Goal: Task Accomplishment & Management: Manage account settings

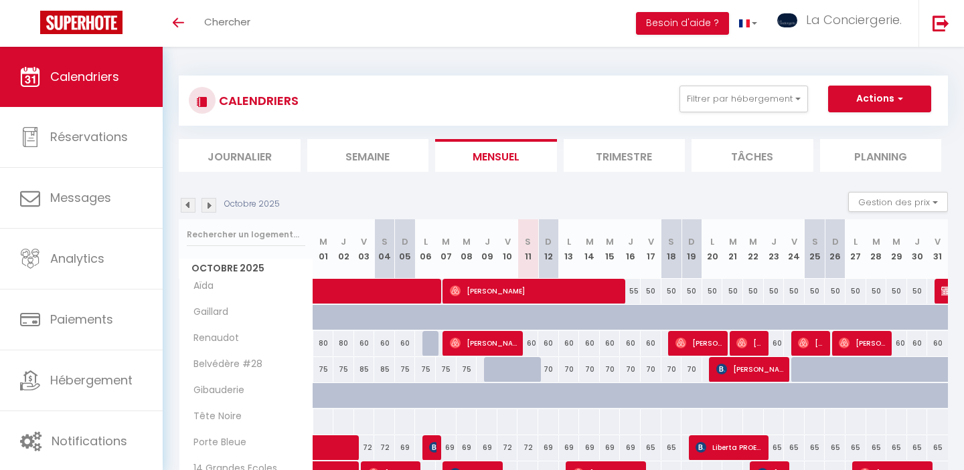
scroll to position [419, 0]
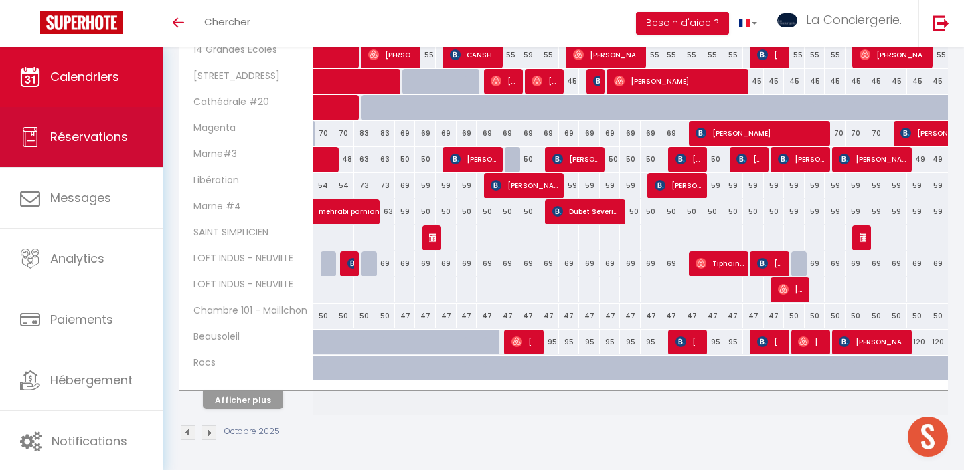
click at [105, 126] on link "Réservations" at bounding box center [81, 137] width 163 height 60
select select "not_cancelled"
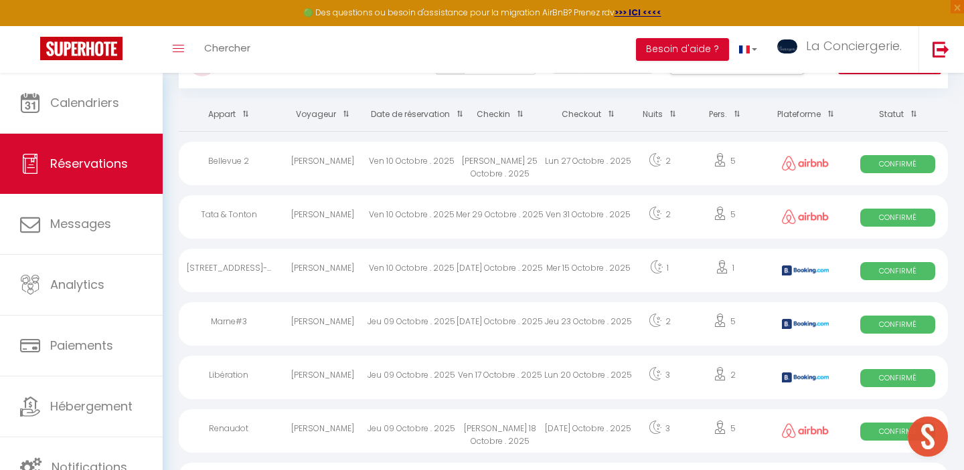
scroll to position [122, 0]
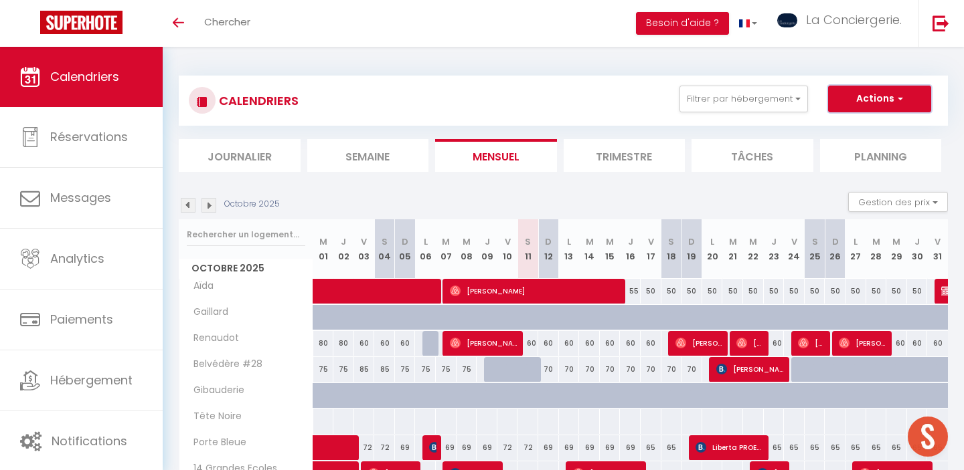
click at [863, 100] on button "Actions" at bounding box center [879, 99] width 103 height 27
click at [836, 125] on link "Nouvelle réservation" at bounding box center [865, 130] width 116 height 20
select select
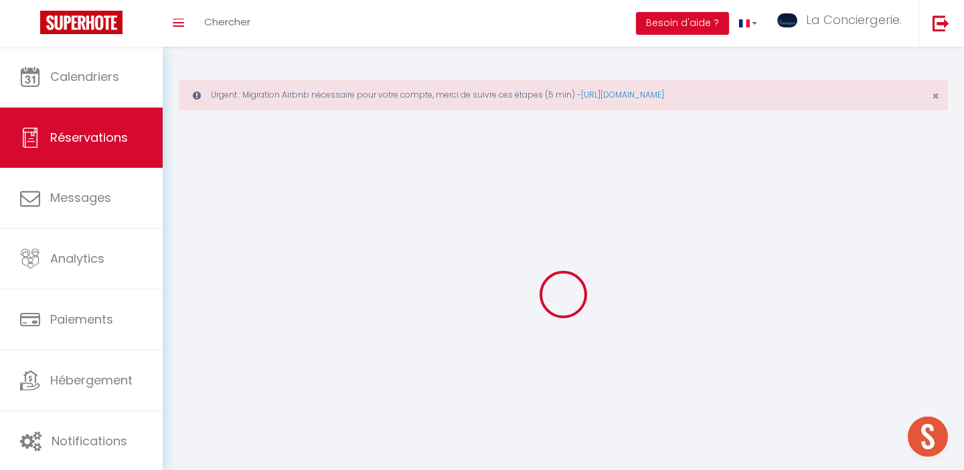
select select
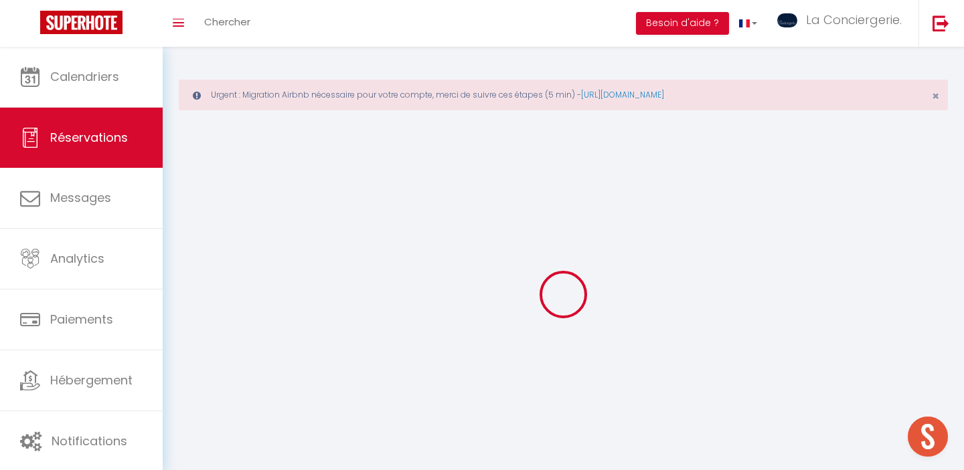
select select
checkbox input "false"
select select
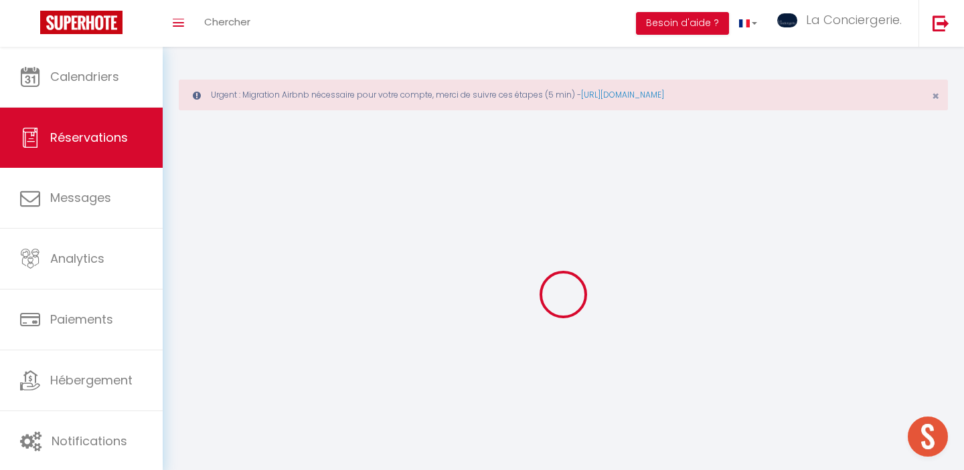
select select
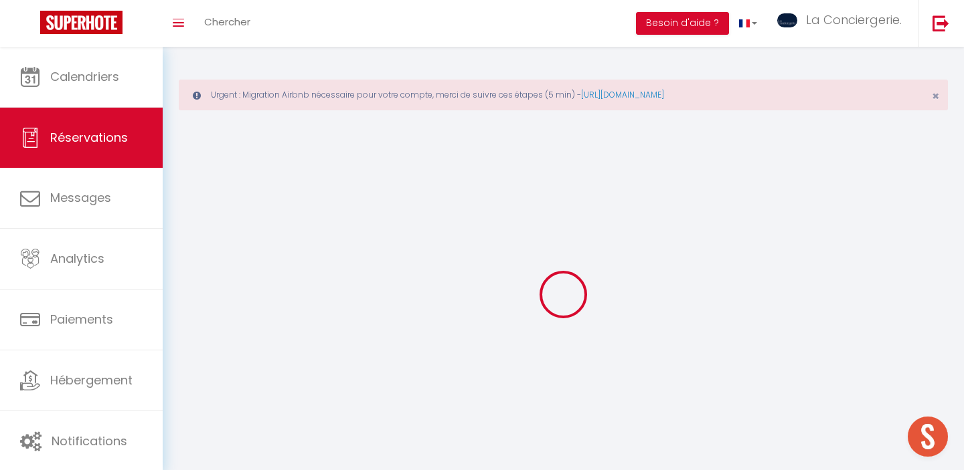
select select
checkbox input "false"
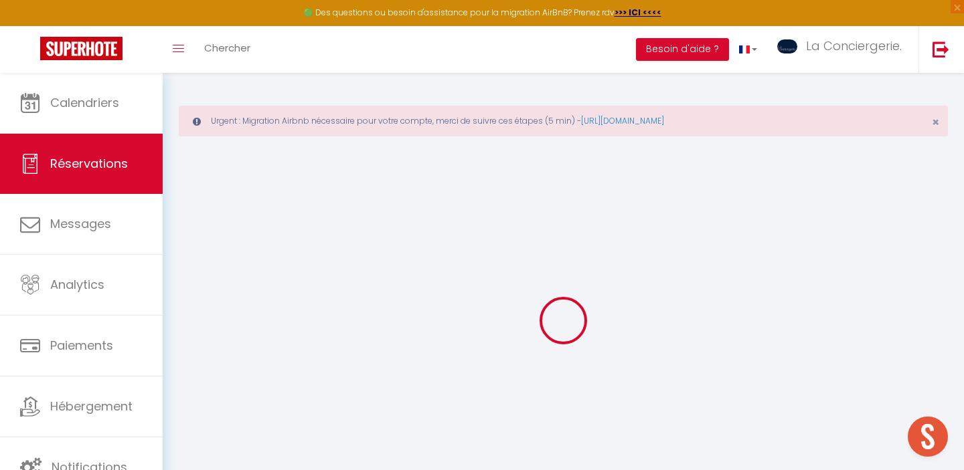
select select
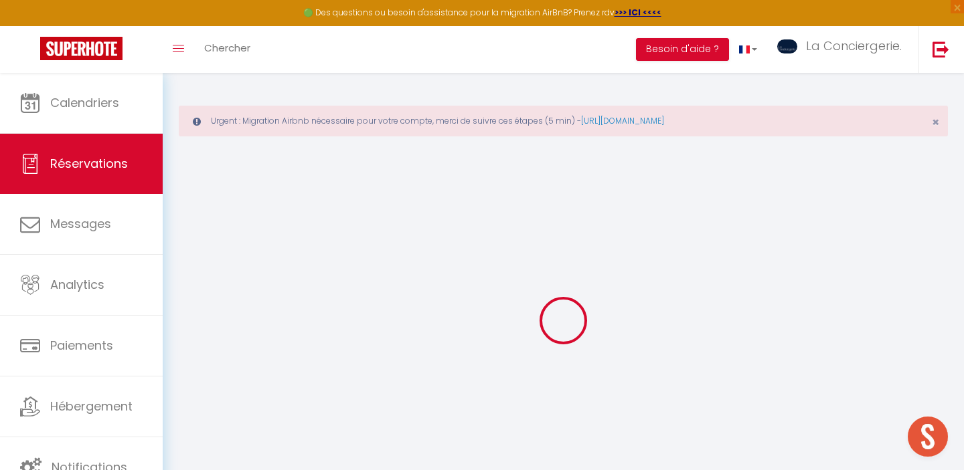
select select
checkbox input "false"
select select
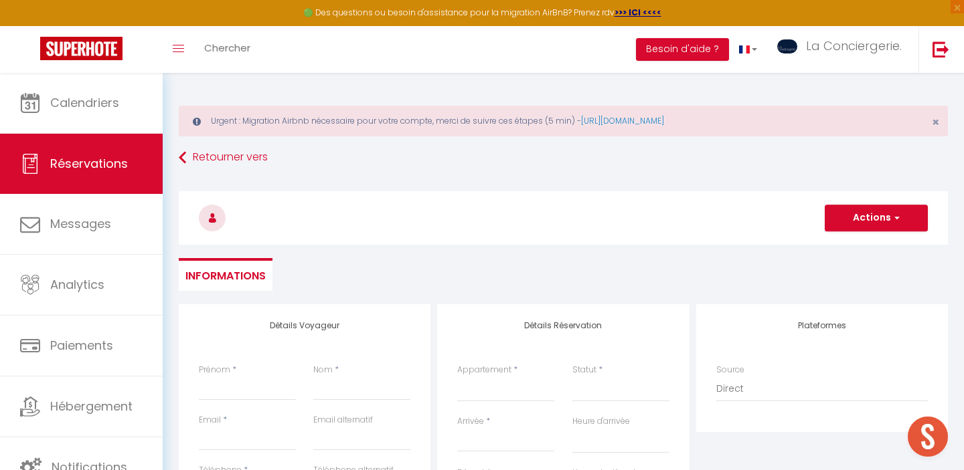
select select
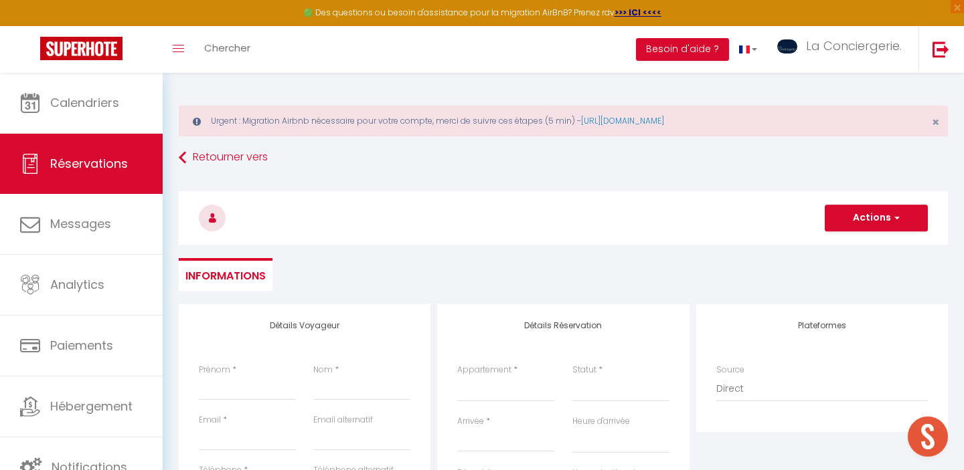
checkbox input "false"
select select
click at [216, 399] on input "Prénom" at bounding box center [247, 389] width 97 height 24
type input "J"
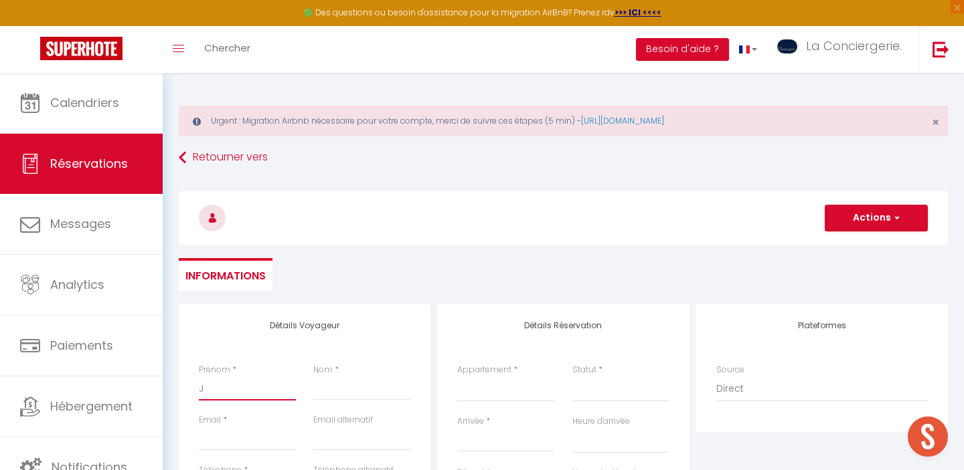
select select
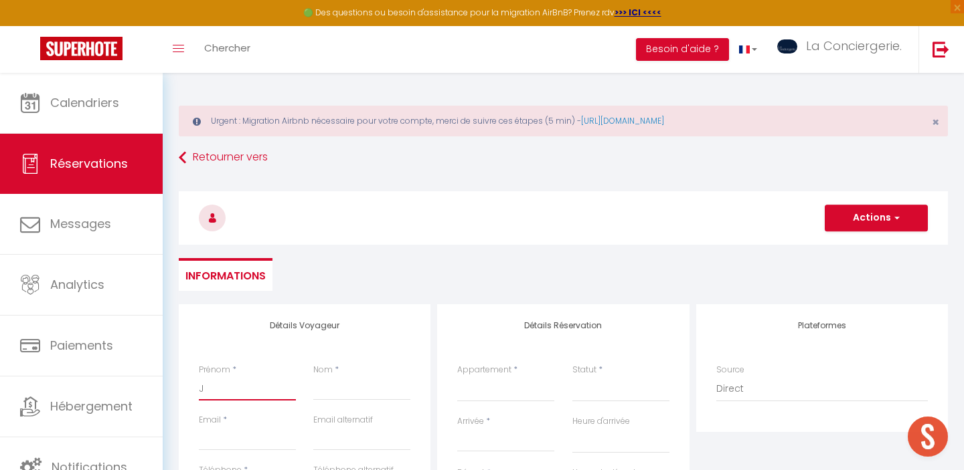
select select
checkbox input "false"
type input "JJ"
select select
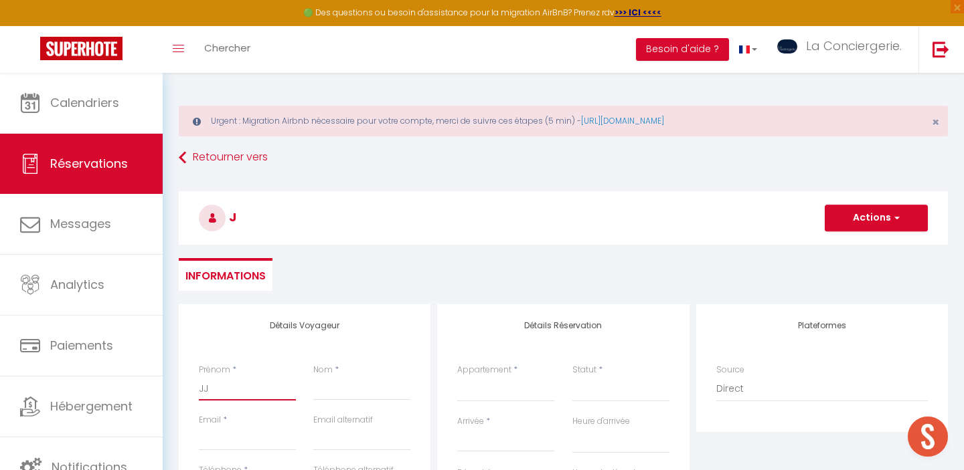
select select
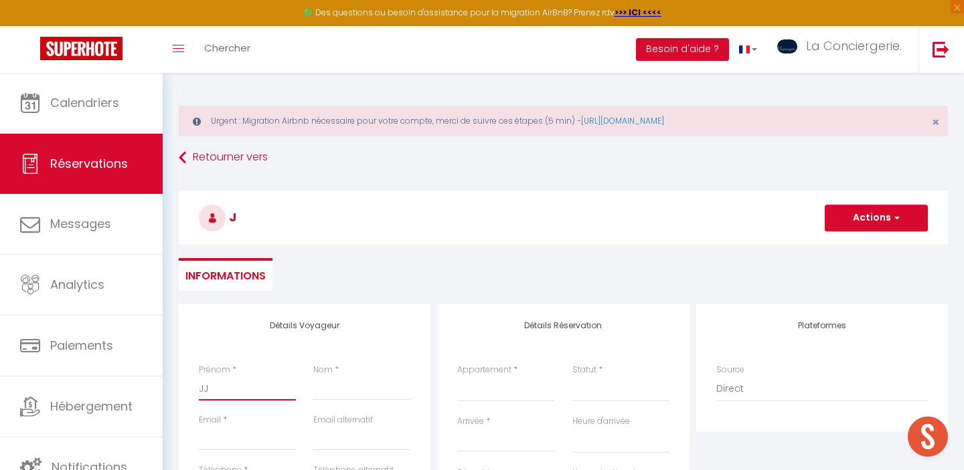
select select
checkbox input "false"
type input "JJ4"
select select
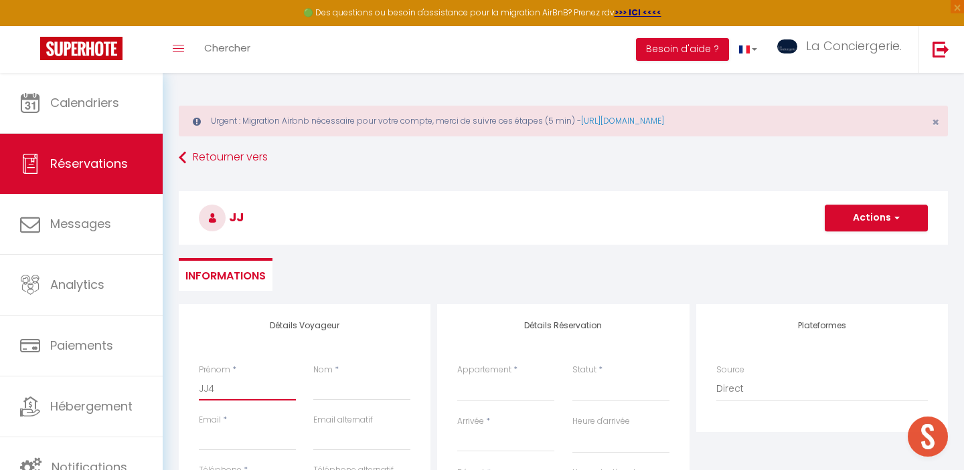
select select
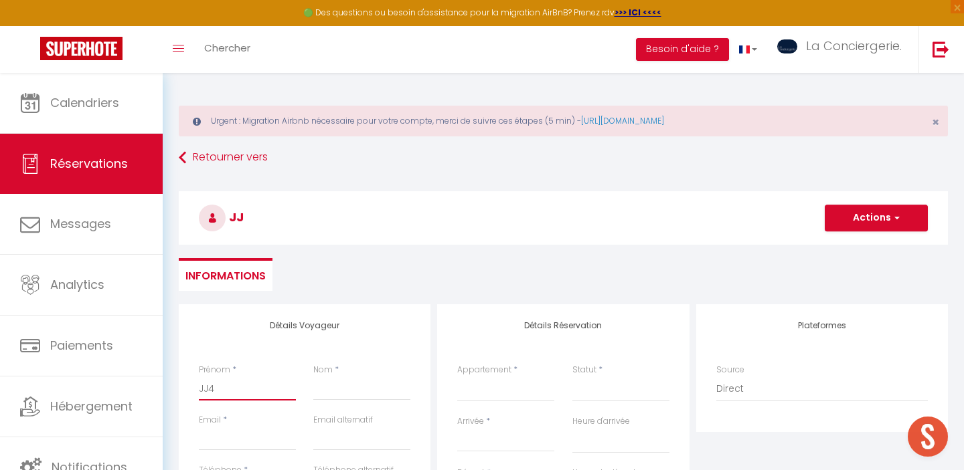
checkbox input "false"
type input "JJ4"
type input "m"
select select
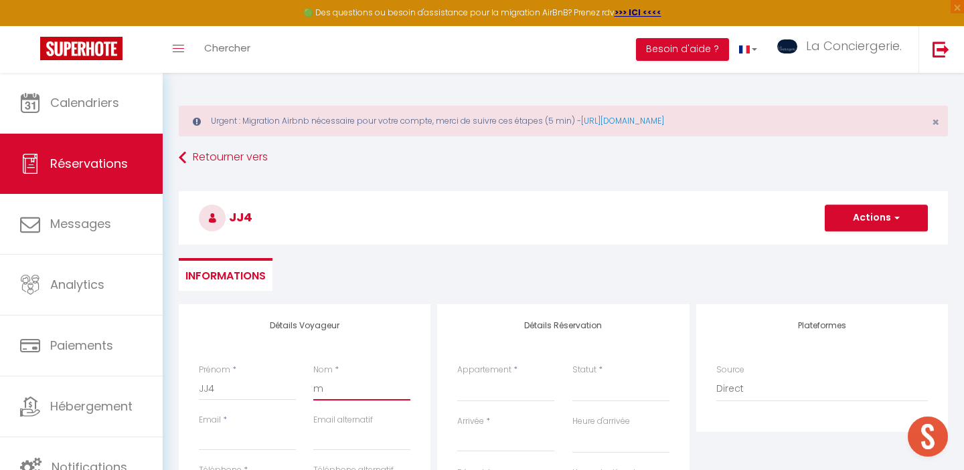
select select
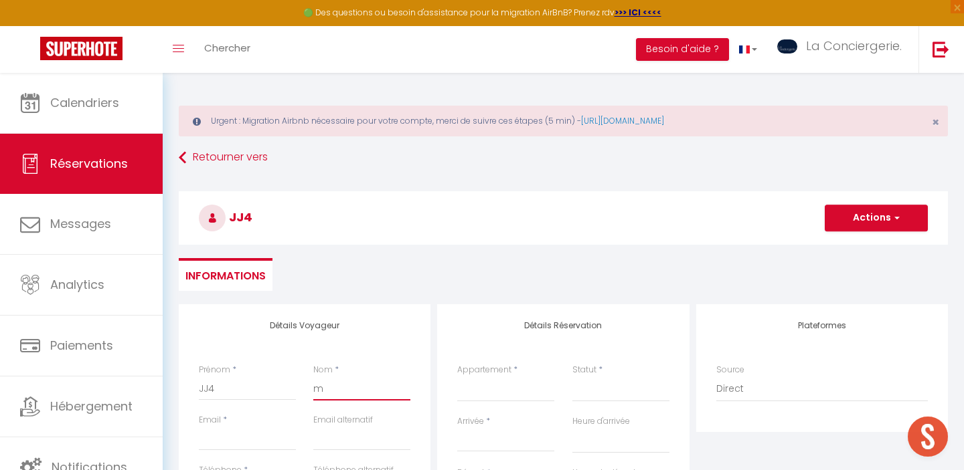
checkbox input "false"
type input "me"
select select
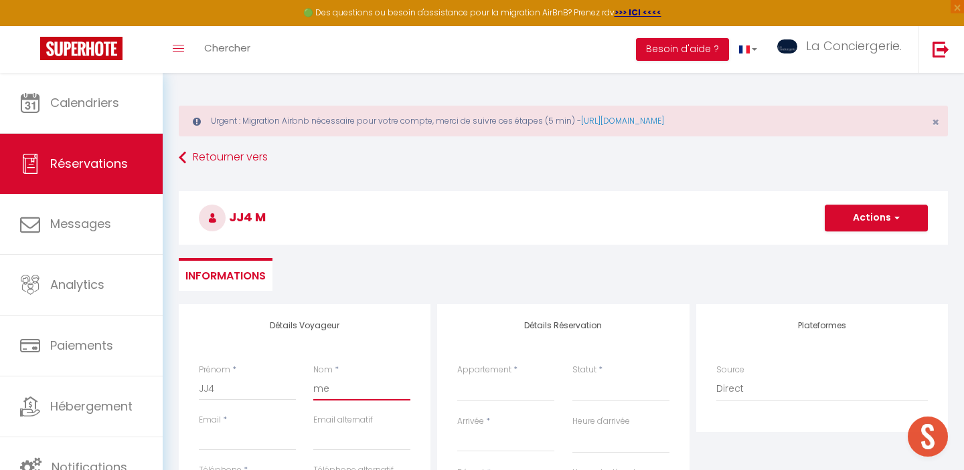
select select
checkbox input "false"
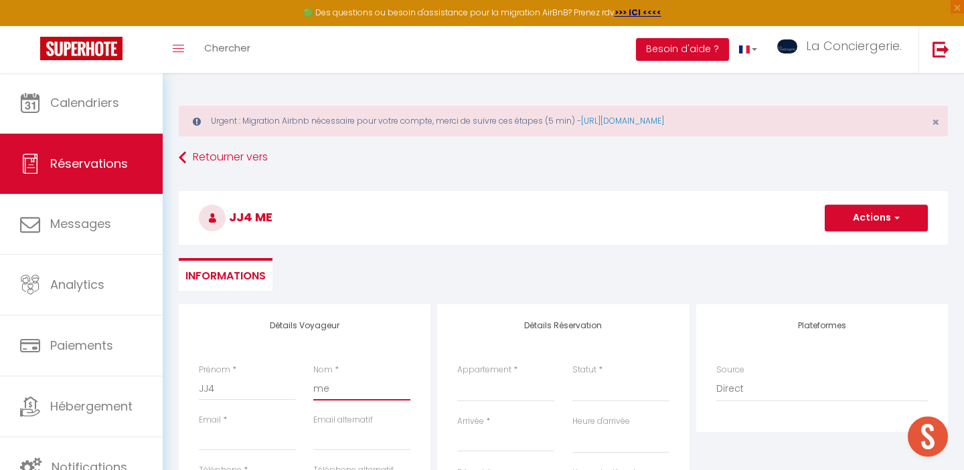
type input "men"
select select
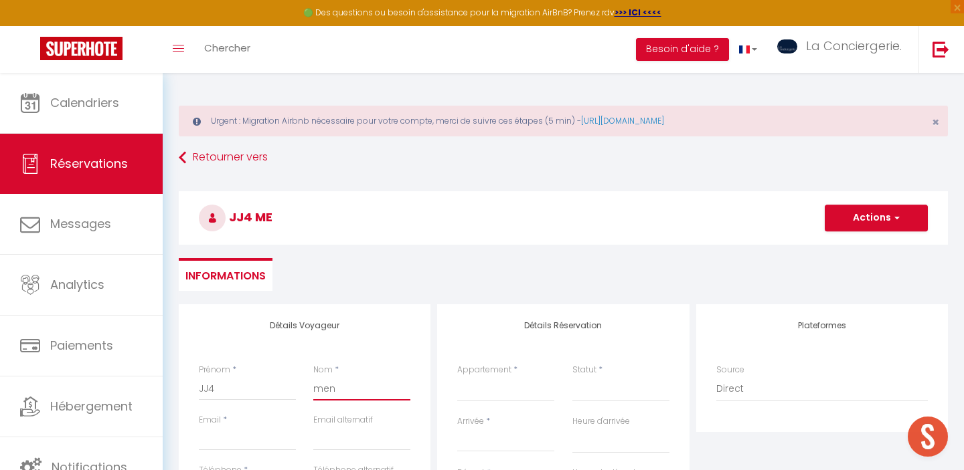
select select
checkbox input "false"
type input "men"
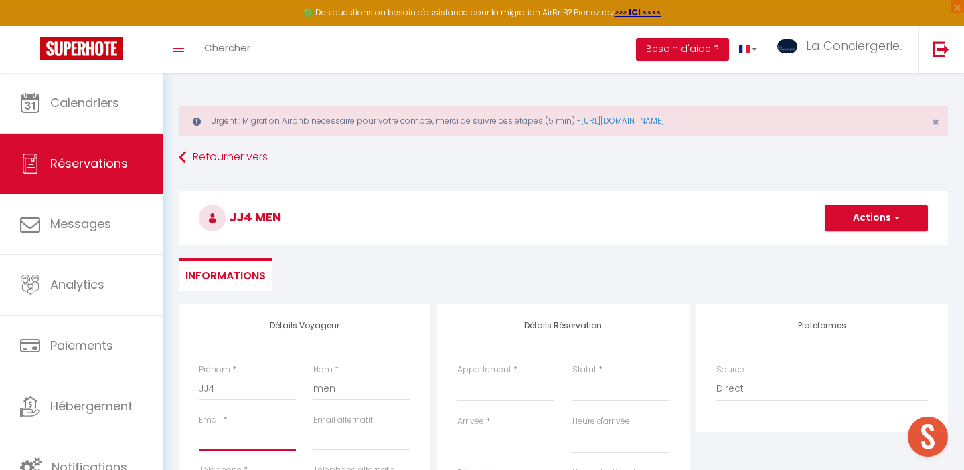
type input "J"
select select
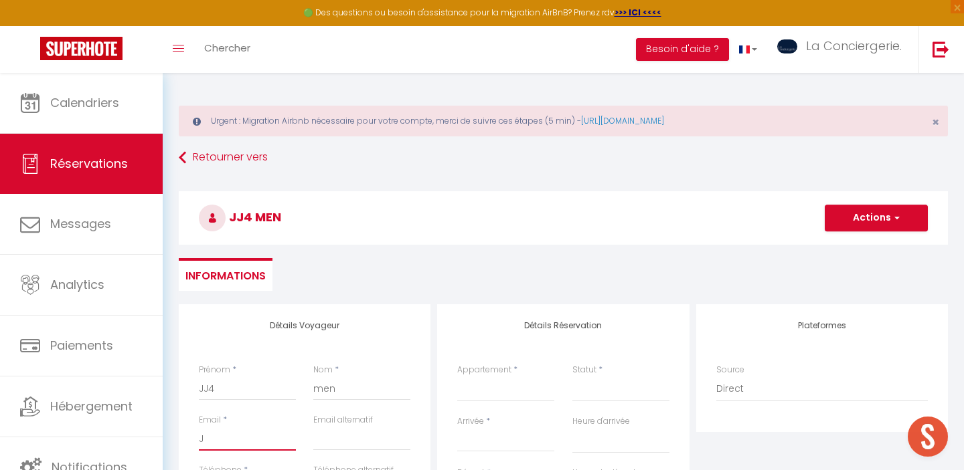
select select
checkbox input "false"
type input "JJ"
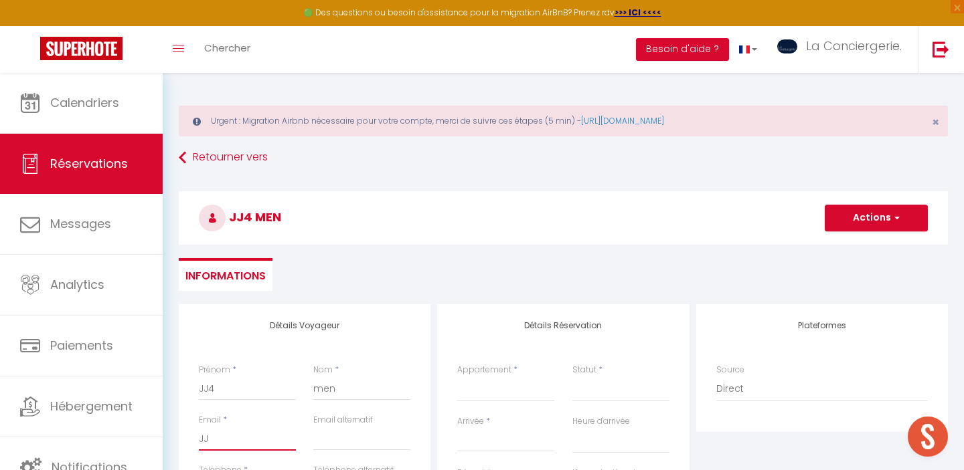
select select
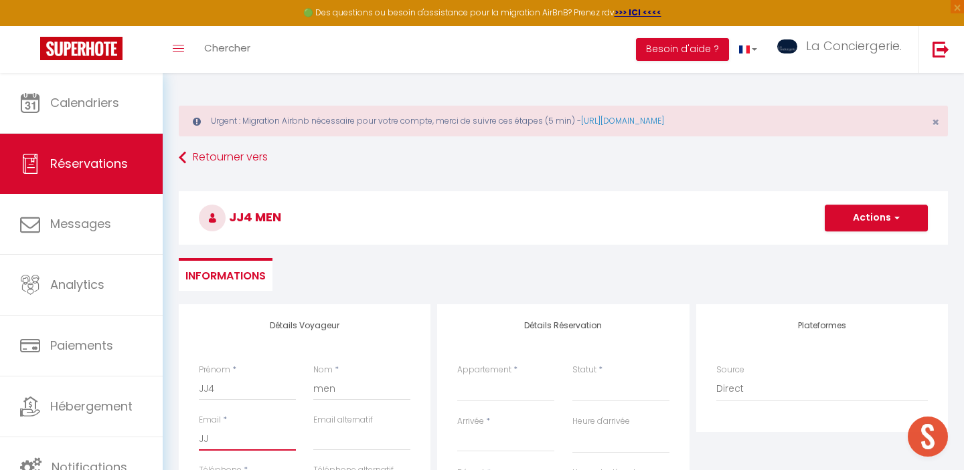
select select
checkbox input "false"
type input "JJ4"
select select
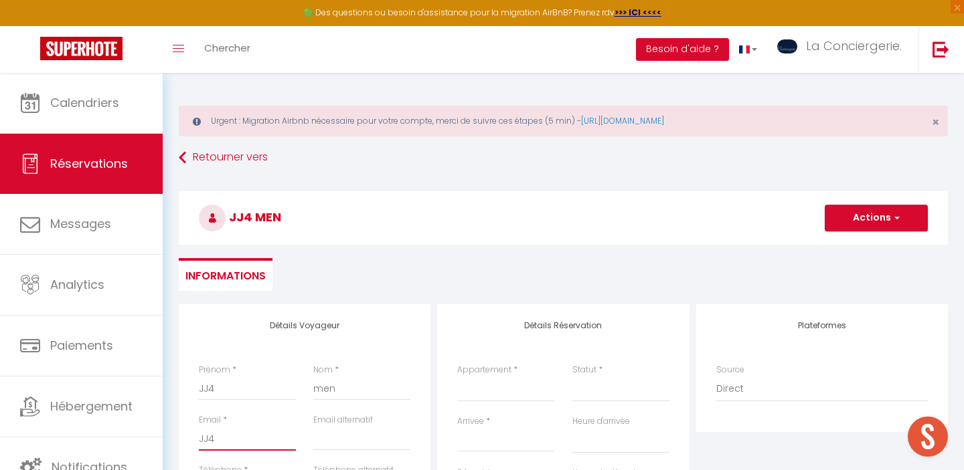
select select
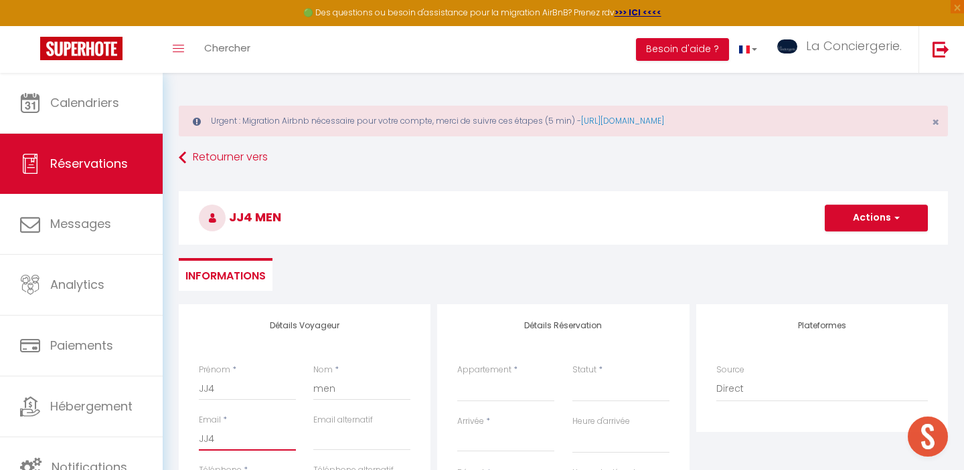
select select
checkbox input "false"
type input "JJ4@"
select select
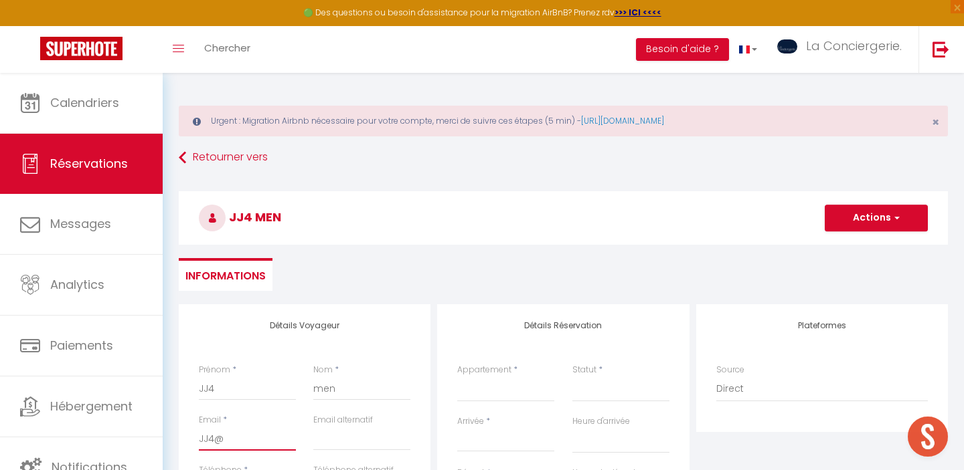
select select
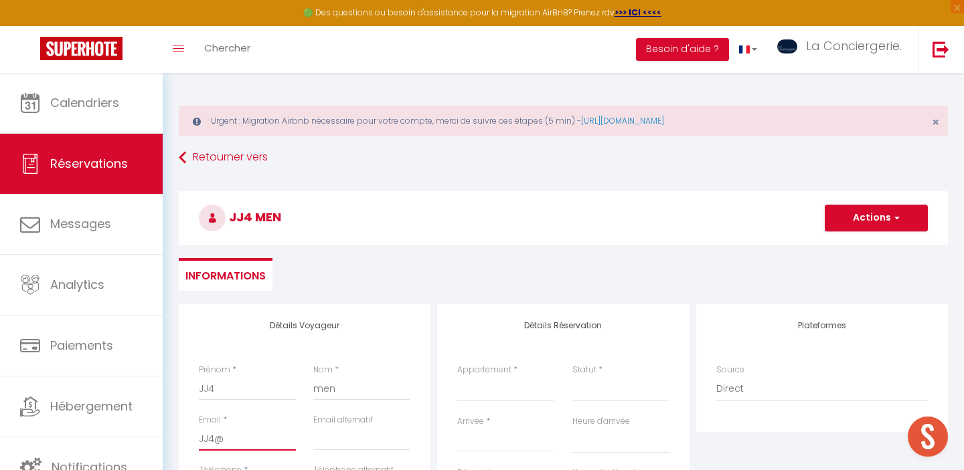
checkbox input "false"
type input "JJ4@m"
select select
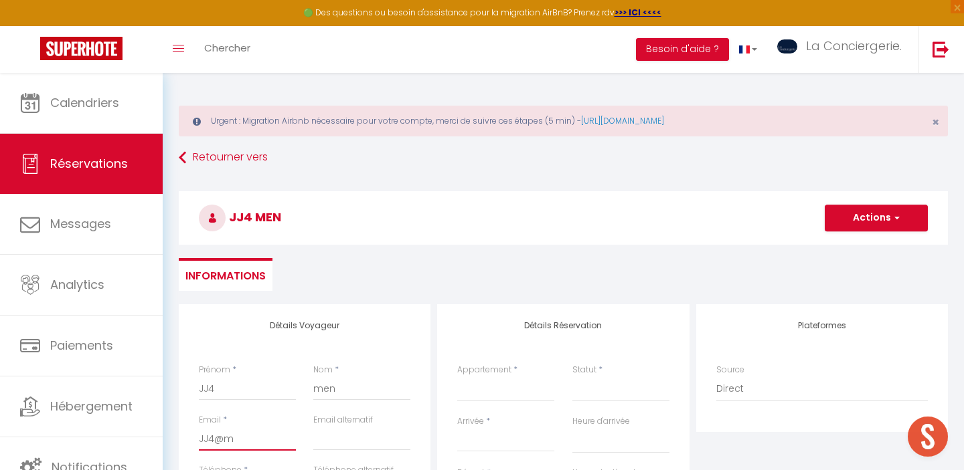
select select
checkbox input "false"
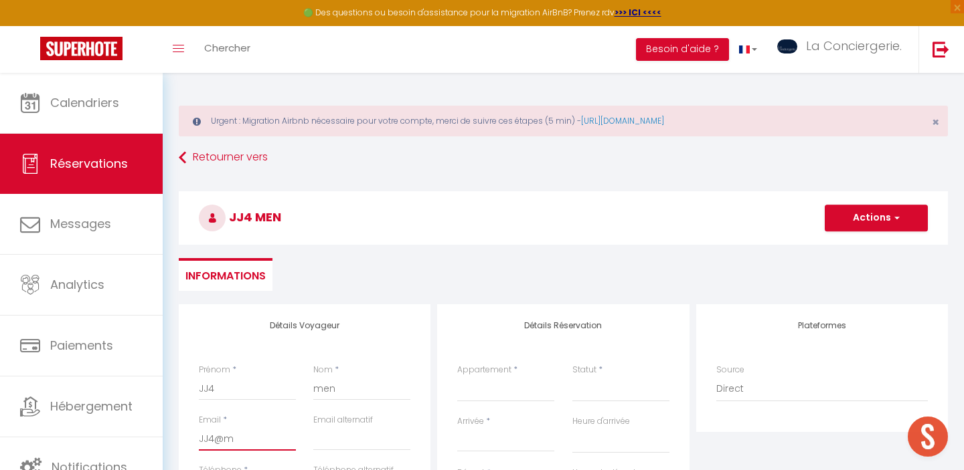
type input "JJ4@me"
select select
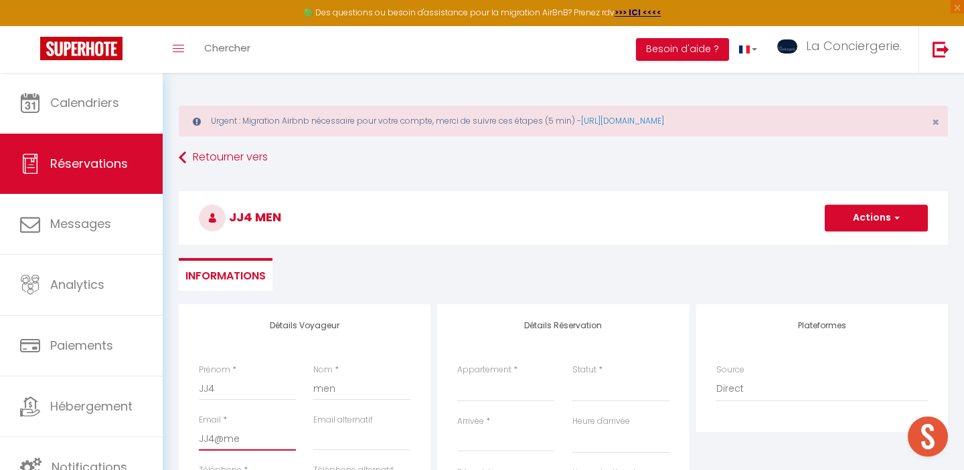
select select
checkbox input "false"
type input "JJ4@men"
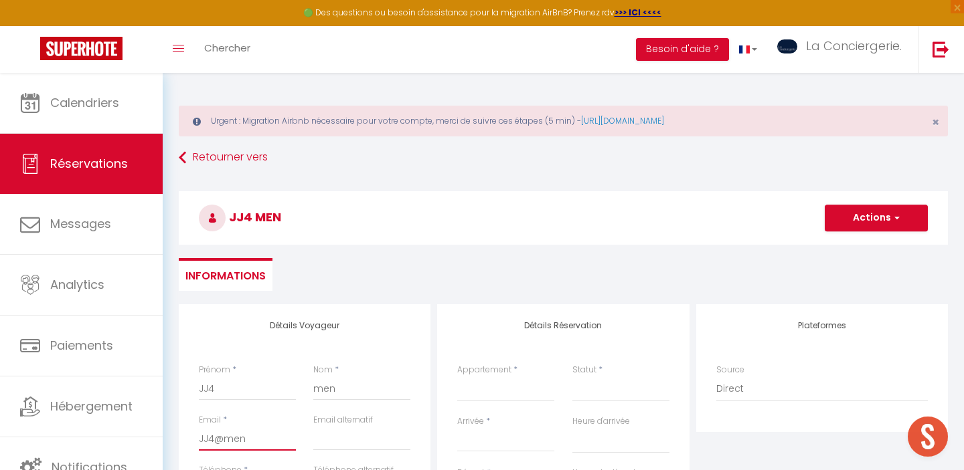
select select
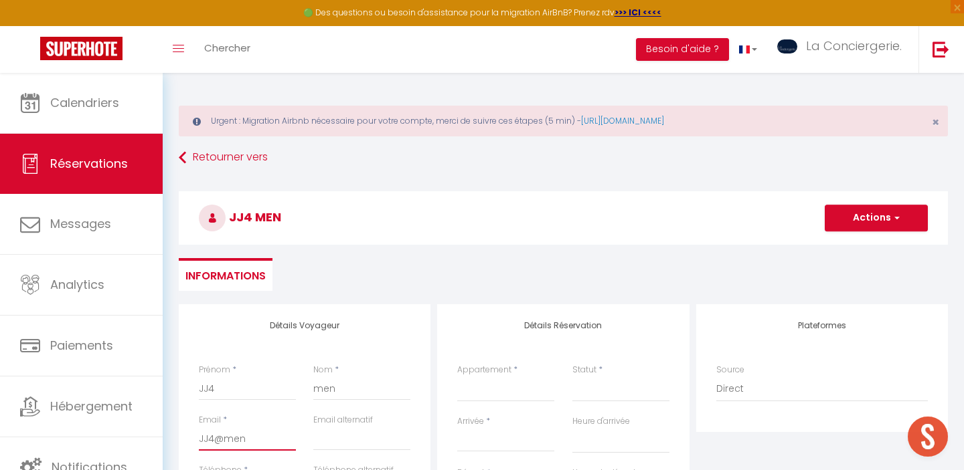
select select
checkbox input "false"
type input "JJ4@mena"
select select
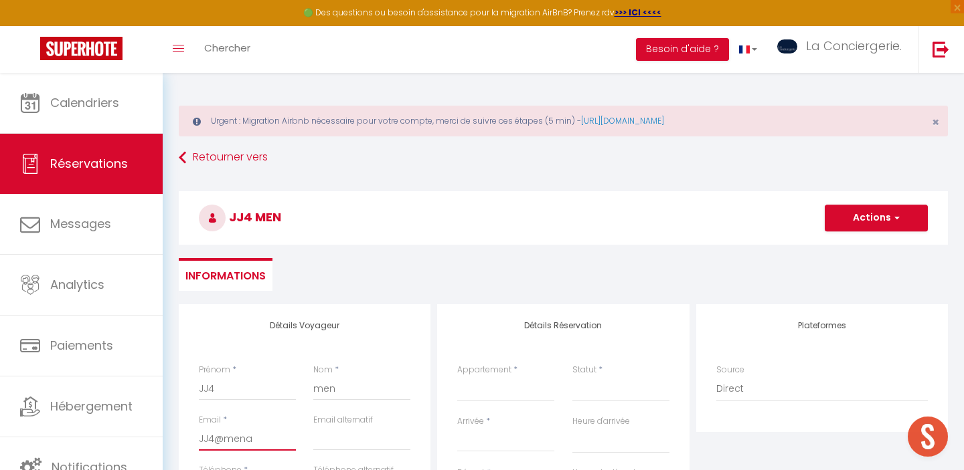
select select
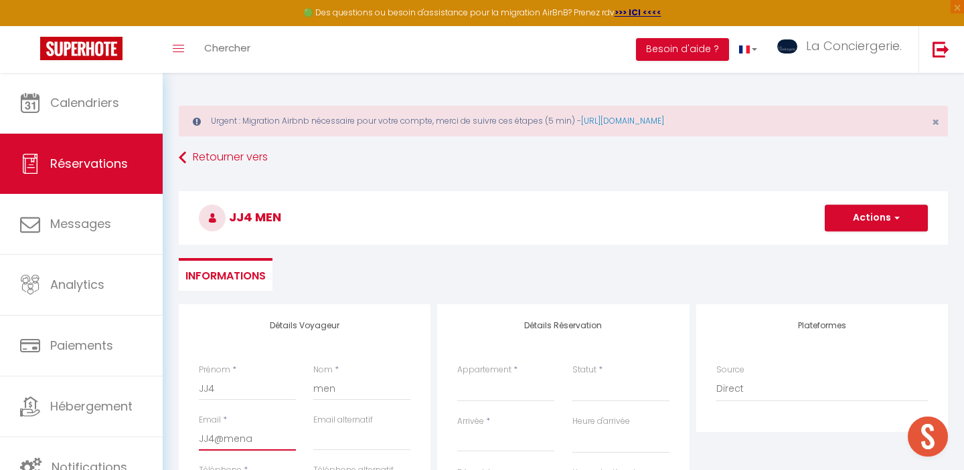
select select
checkbox input "false"
type input "JJ4@menag"
select select
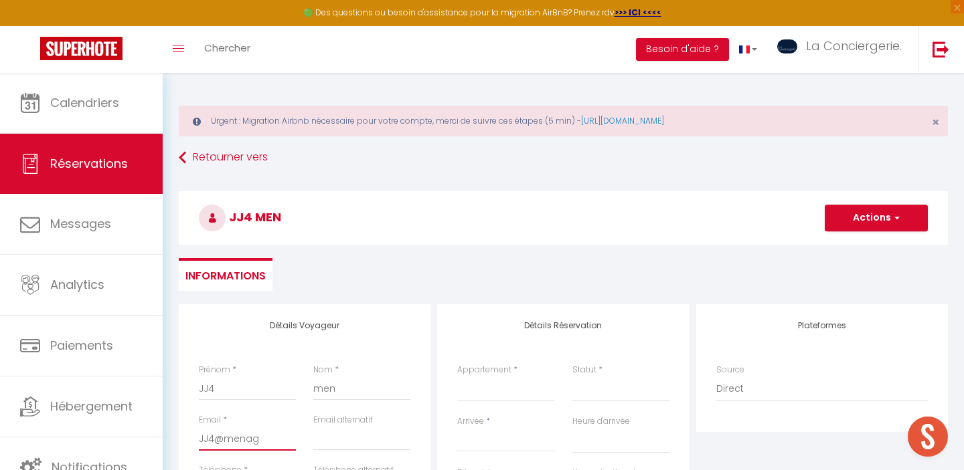
select select
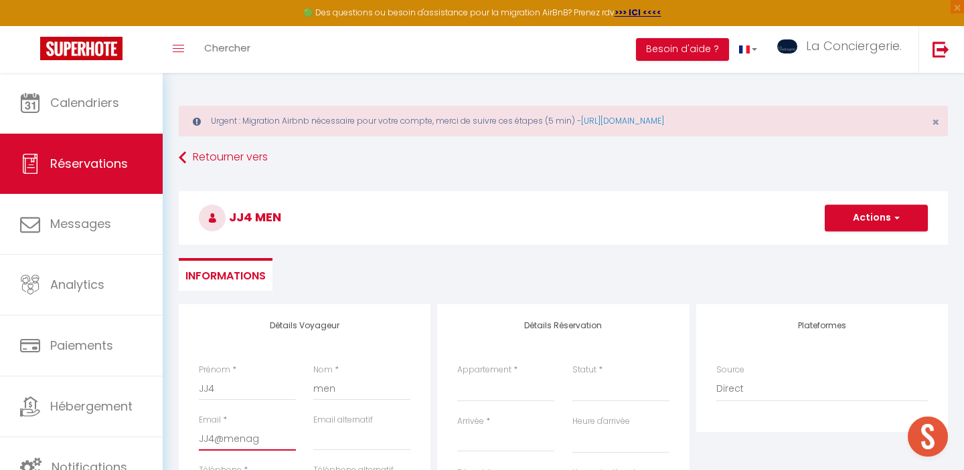
checkbox input "false"
type input "JJ4@menage"
select select
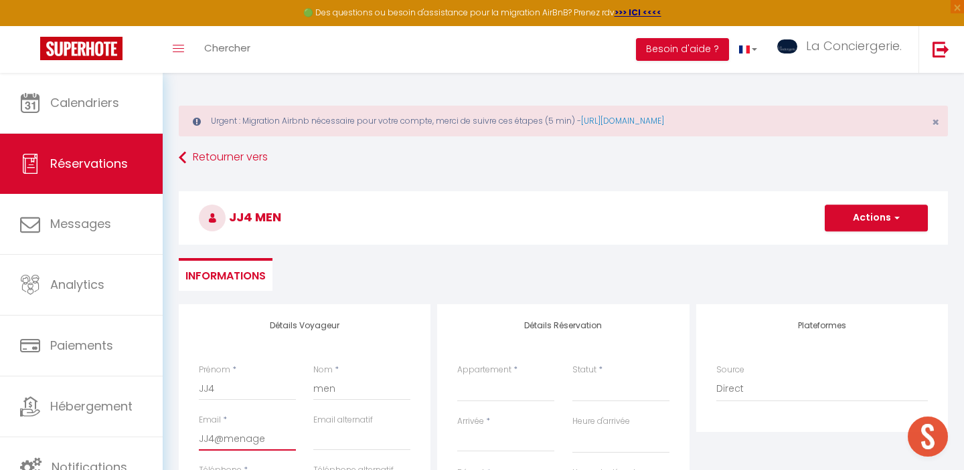
select select
checkbox input "false"
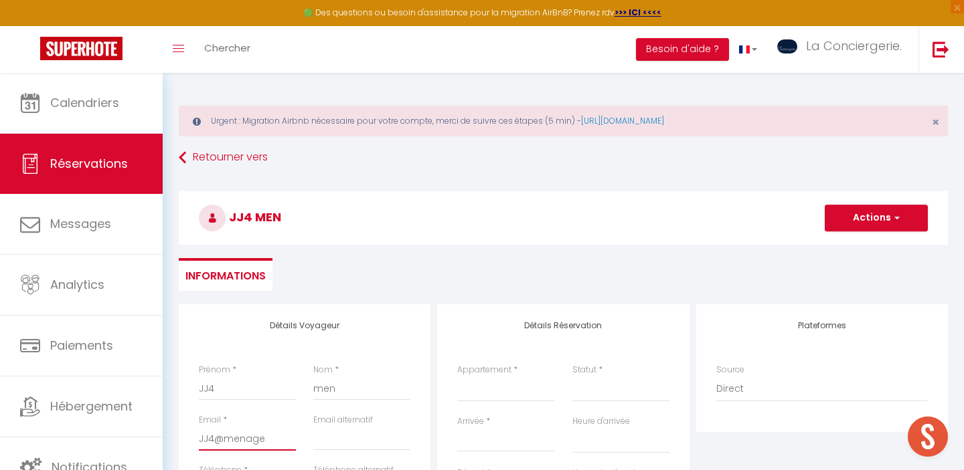
type input "JJ4@menage."
select select
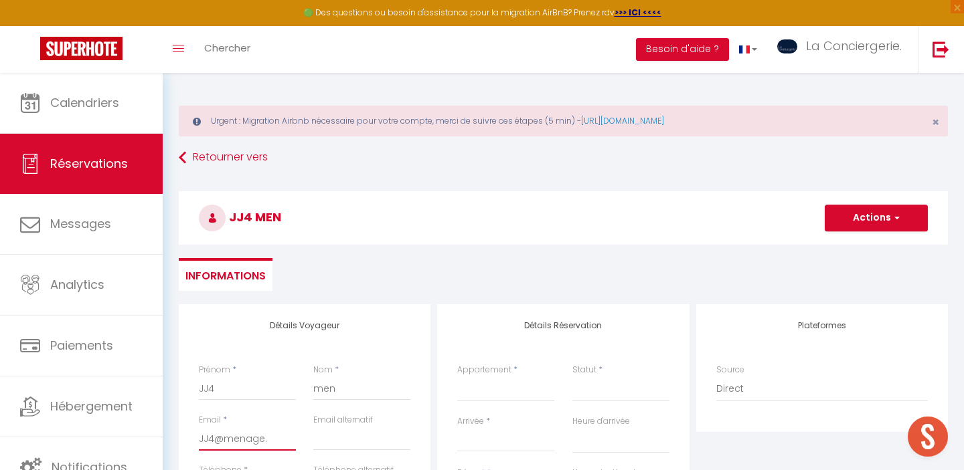
select select
checkbox input "false"
type input "JJ4@menage.c"
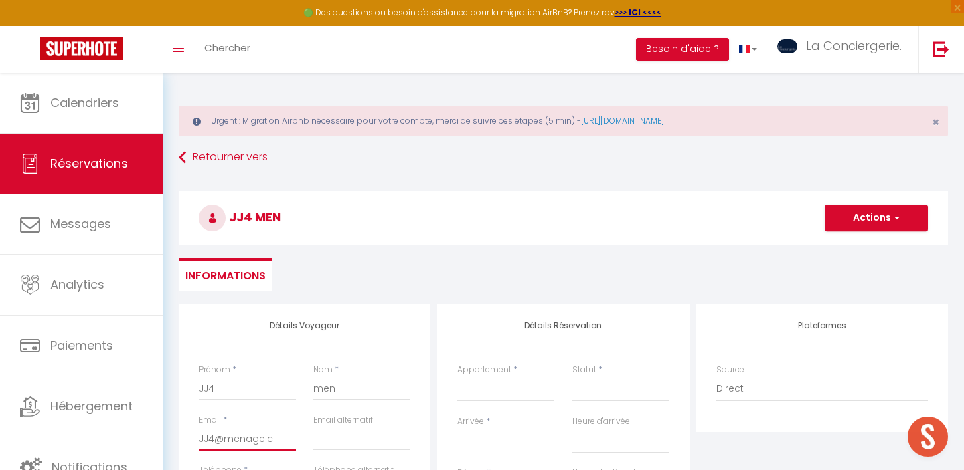
select select
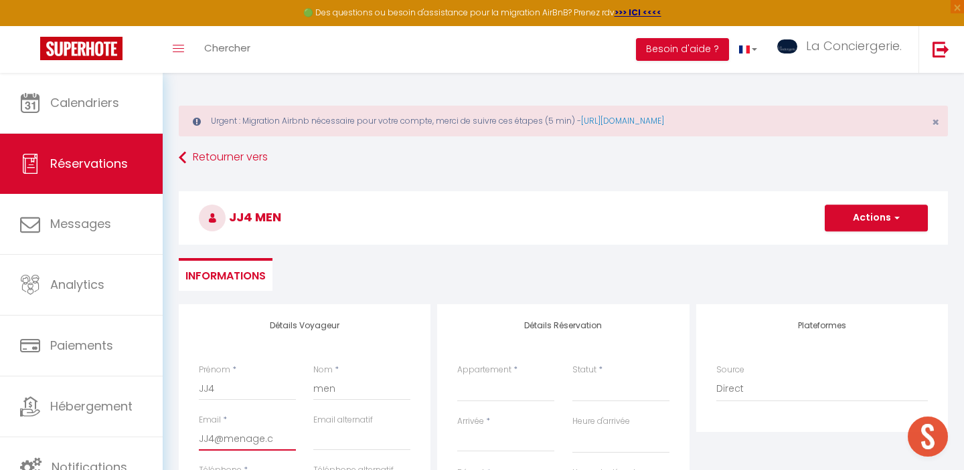
select select
checkbox input "false"
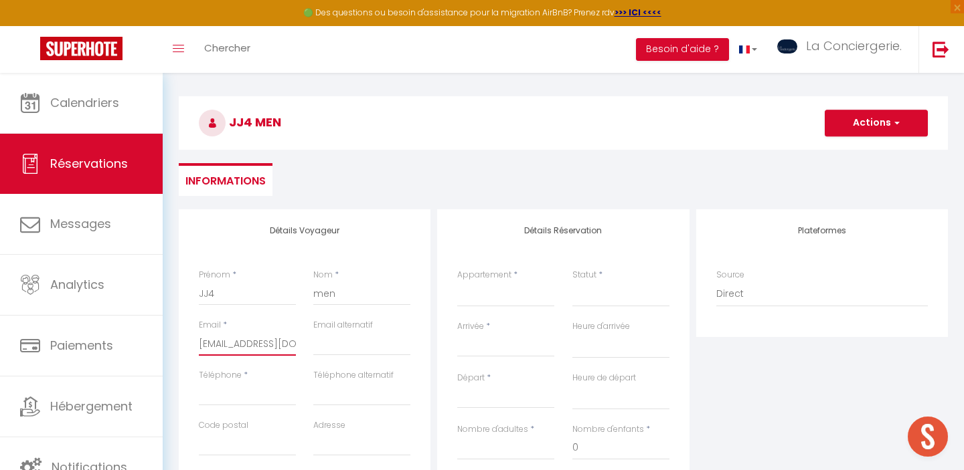
scroll to position [100, 0]
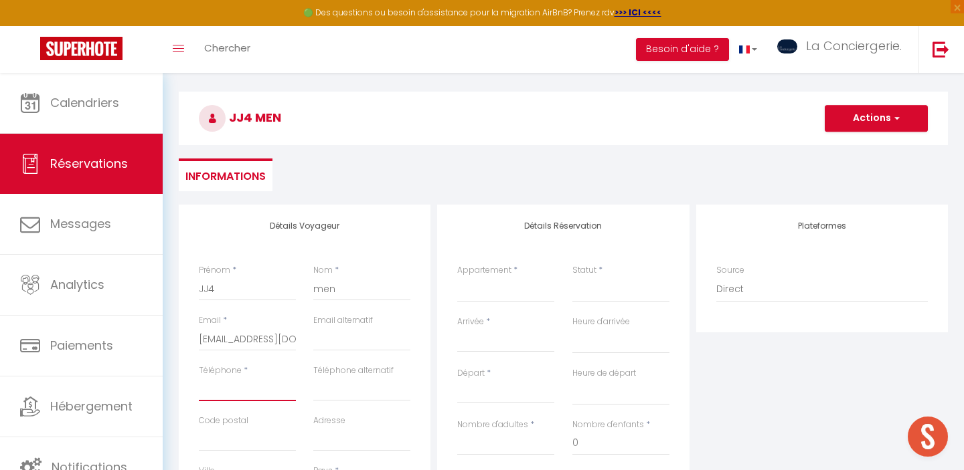
click at [244, 391] on input "Téléphone" at bounding box center [247, 389] width 97 height 24
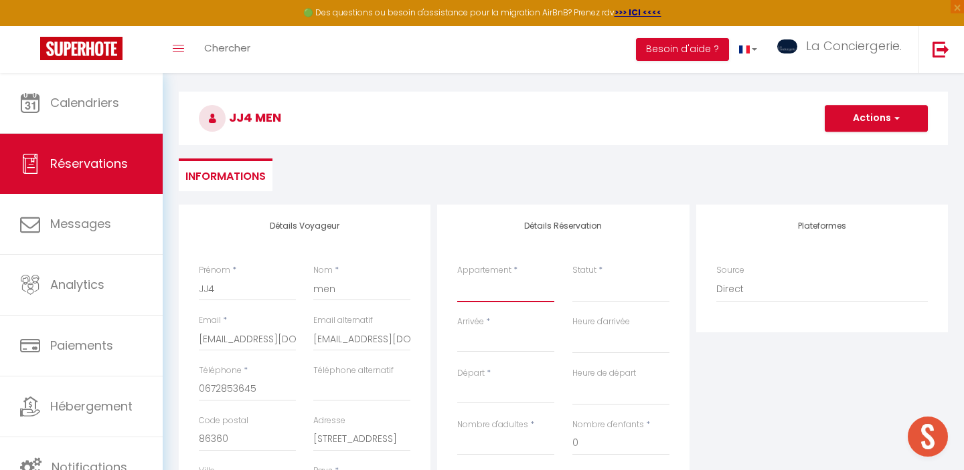
click at [468, 294] on select "Aïda Beausoleil Rocs Grand'rue JEAN JAURES 1 JEAN JAURES 2 JEAN JAURES 3 JEAN J…" at bounding box center [505, 289] width 97 height 25
click at [478, 340] on input "Arrivée" at bounding box center [505, 341] width 97 height 17
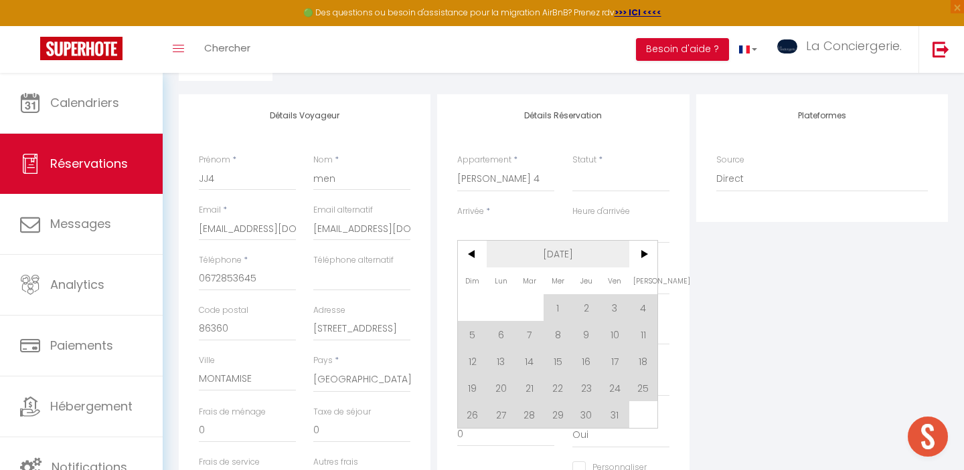
scroll to position [209, 0]
click at [610, 365] on span "17" at bounding box center [614, 362] width 29 height 27
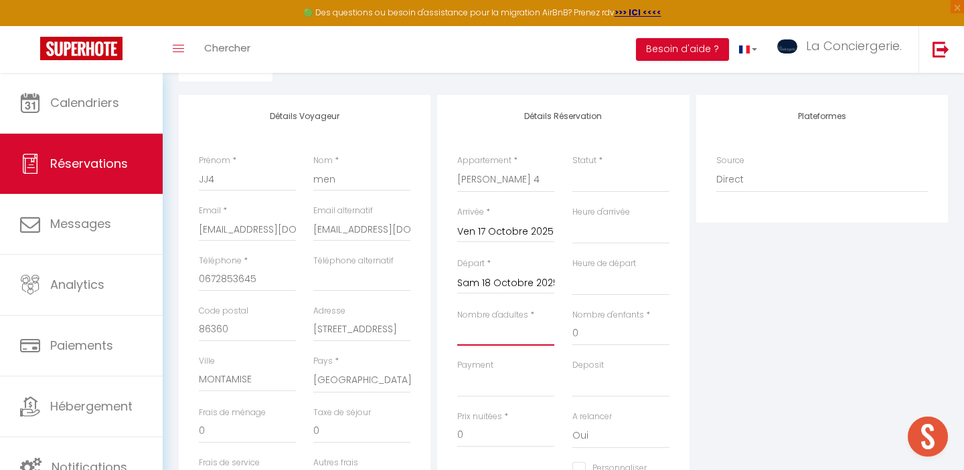
click at [478, 344] on input "Nombre d'adultes" at bounding box center [505, 334] width 97 height 24
click at [598, 185] on select "Confirmé Non Confirmé Annulé Annulé par le voyageur No Show Request" at bounding box center [620, 179] width 97 height 25
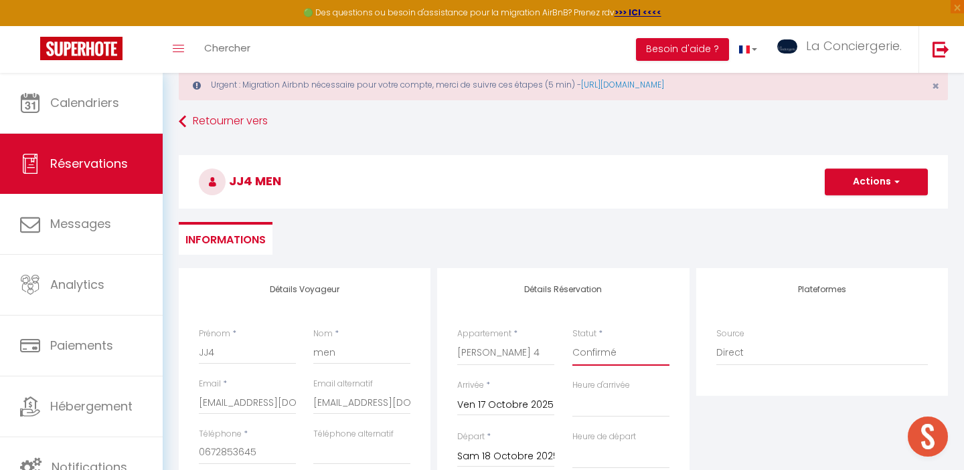
scroll to position [0, 0]
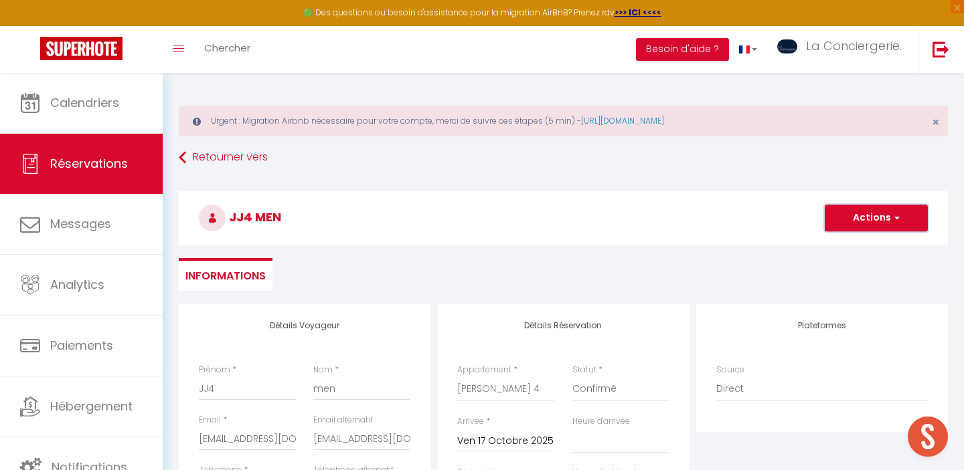
click at [867, 219] on button "Actions" at bounding box center [875, 218] width 103 height 27
click at [844, 248] on link "Enregistrer" at bounding box center [863, 247] width 106 height 17
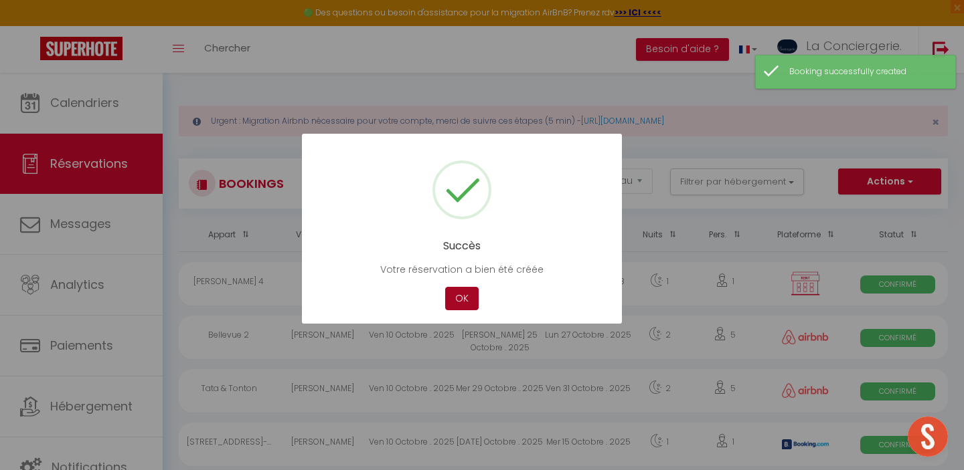
click at [463, 299] on button "OK" at bounding box center [461, 298] width 33 height 23
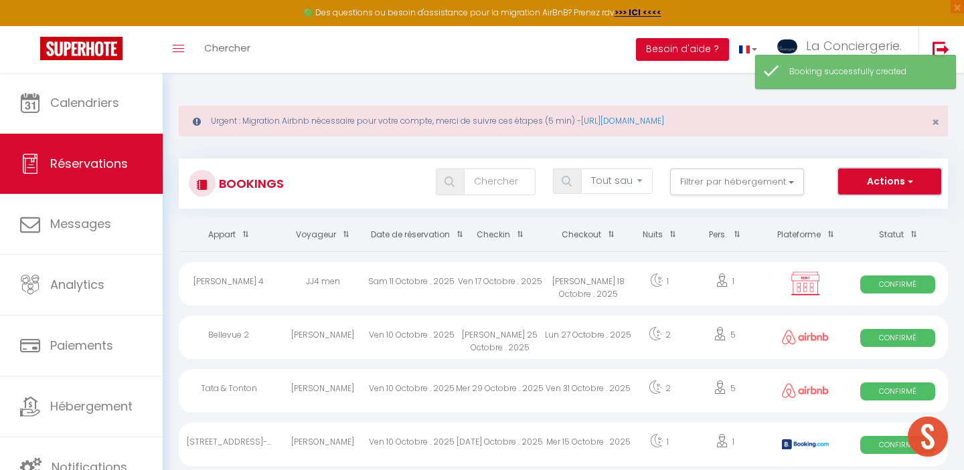
click at [899, 188] on button "Actions" at bounding box center [889, 182] width 103 height 27
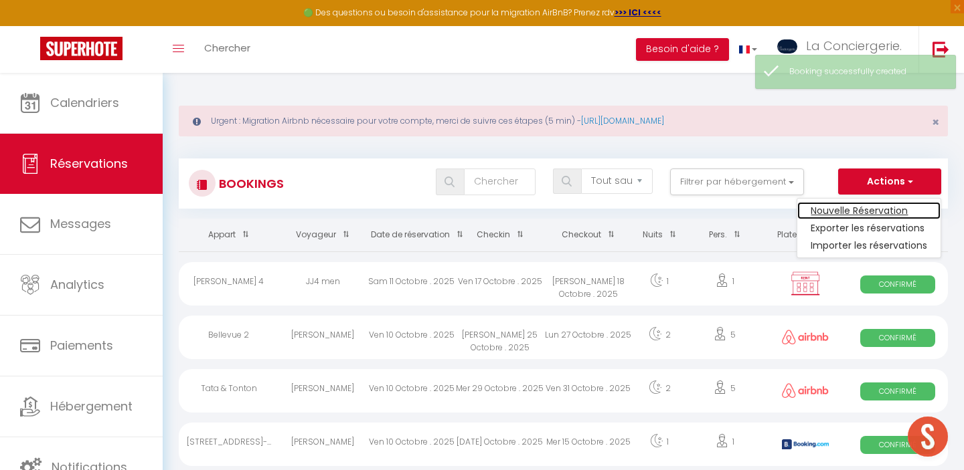
click at [867, 212] on link "Nouvelle Réservation" at bounding box center [868, 210] width 143 height 17
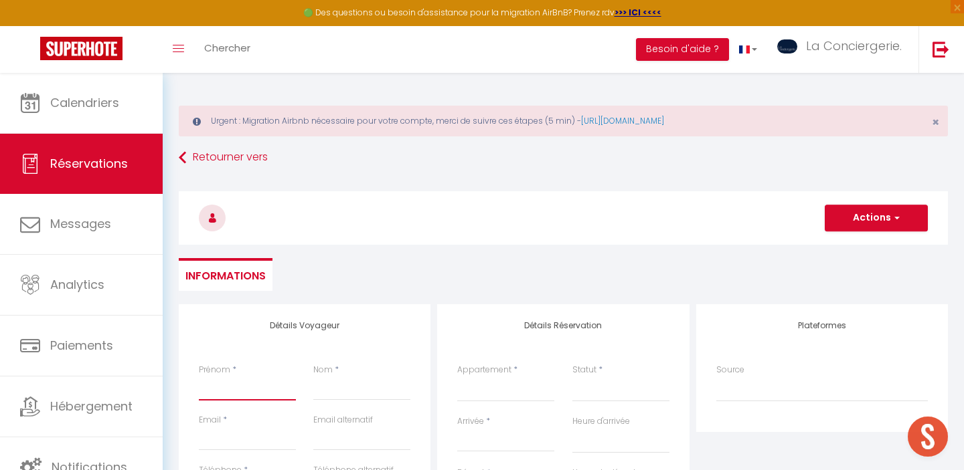
click at [226, 391] on input "Prénom" at bounding box center [247, 389] width 97 height 24
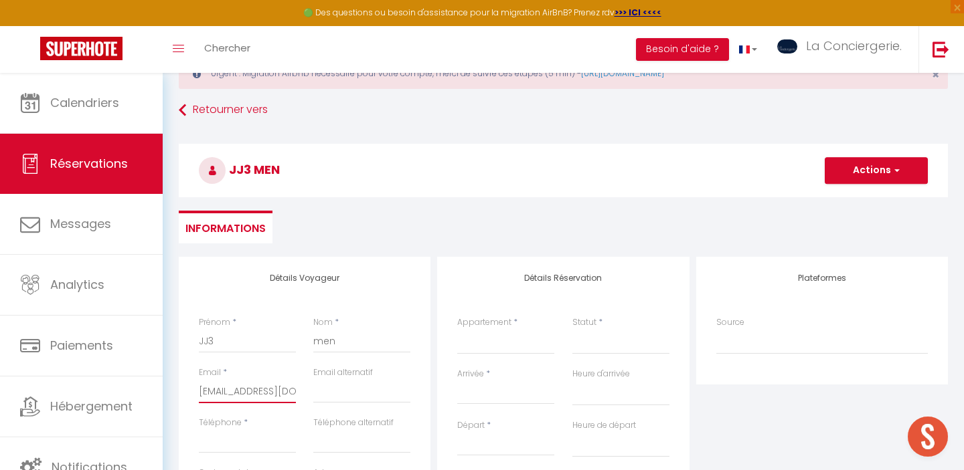
scroll to position [57, 0]
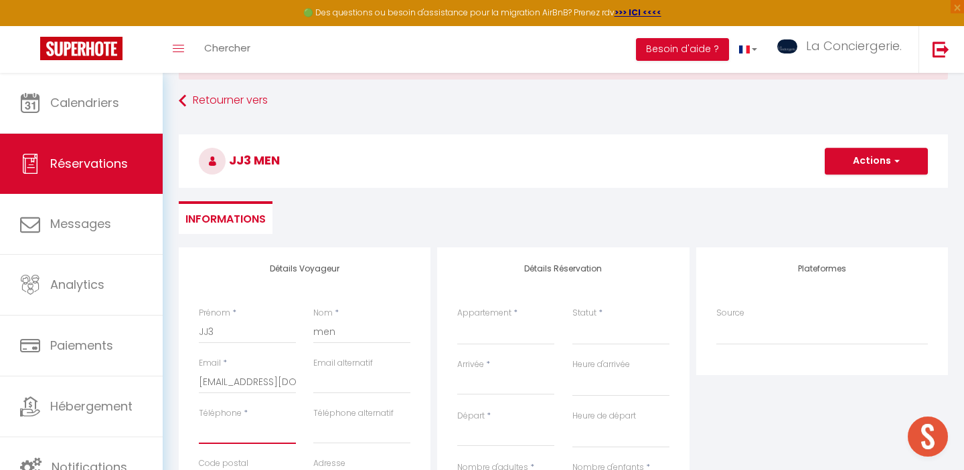
click at [238, 432] on input "Téléphone" at bounding box center [247, 432] width 97 height 24
click at [482, 337] on select "Aïda Beausoleil Rocs Grand'rue JEAN JAURES 1 JEAN JAURES 2 JEAN JAURES 3 JEAN J…" at bounding box center [505, 332] width 97 height 25
click at [510, 377] on input "Arrivée" at bounding box center [505, 384] width 97 height 17
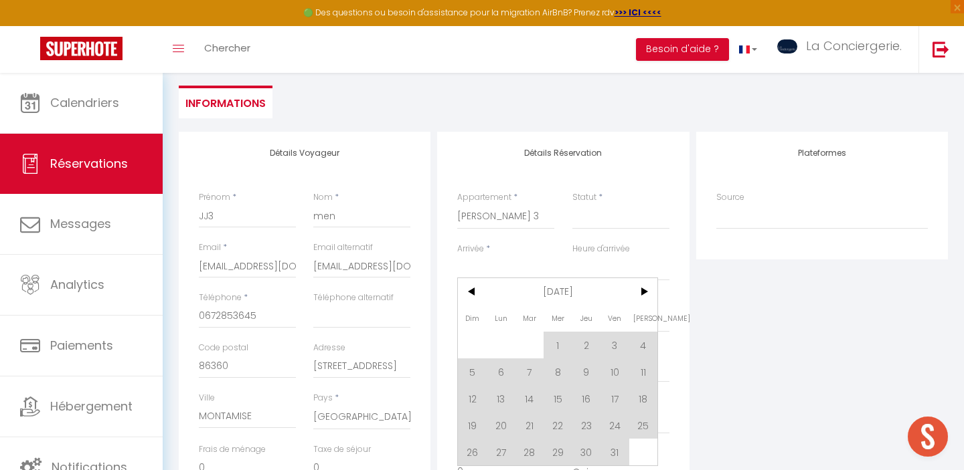
scroll to position [179, 0]
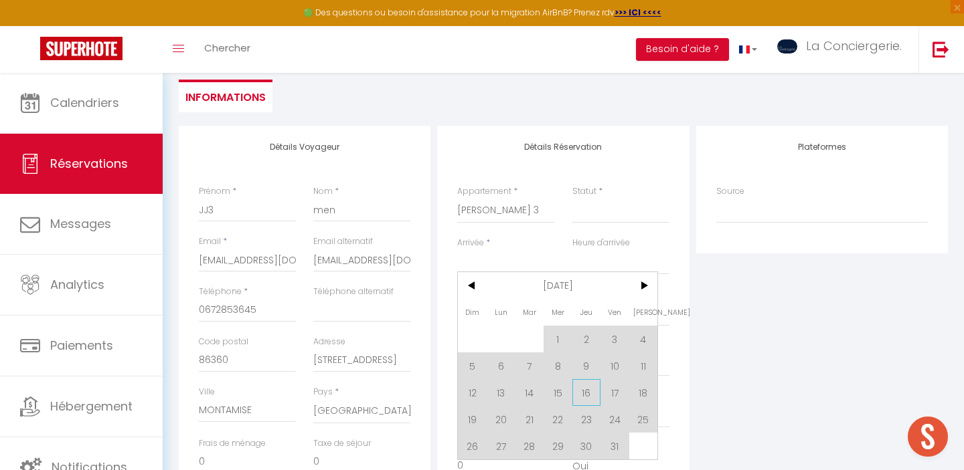
click at [586, 397] on span "16" at bounding box center [586, 392] width 29 height 27
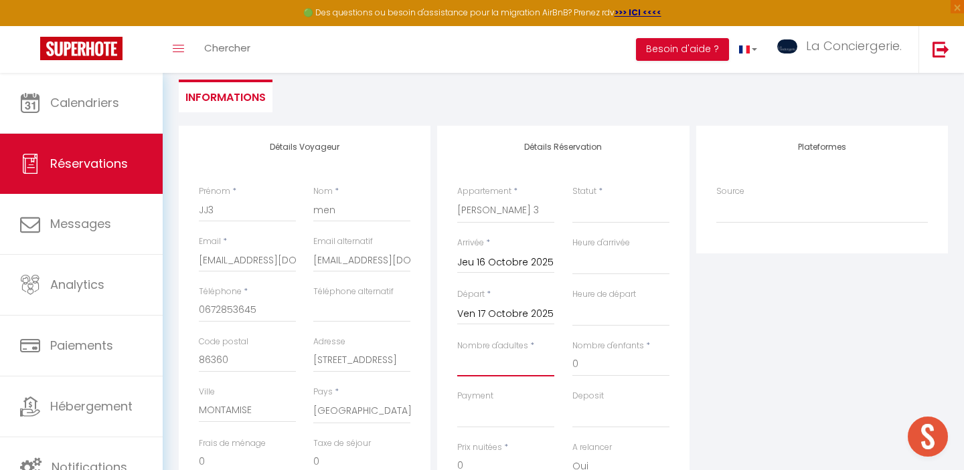
click at [490, 362] on input "Nombre d'adultes" at bounding box center [505, 365] width 97 height 24
click at [592, 216] on select "Confirmé Non Confirmé Annulé Annulé par le voyageur No Show Request" at bounding box center [620, 210] width 97 height 25
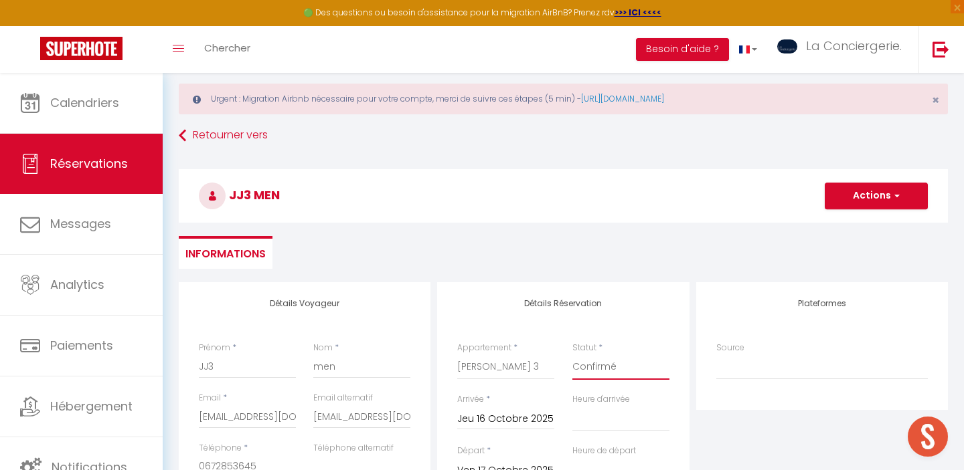
scroll to position [0, 0]
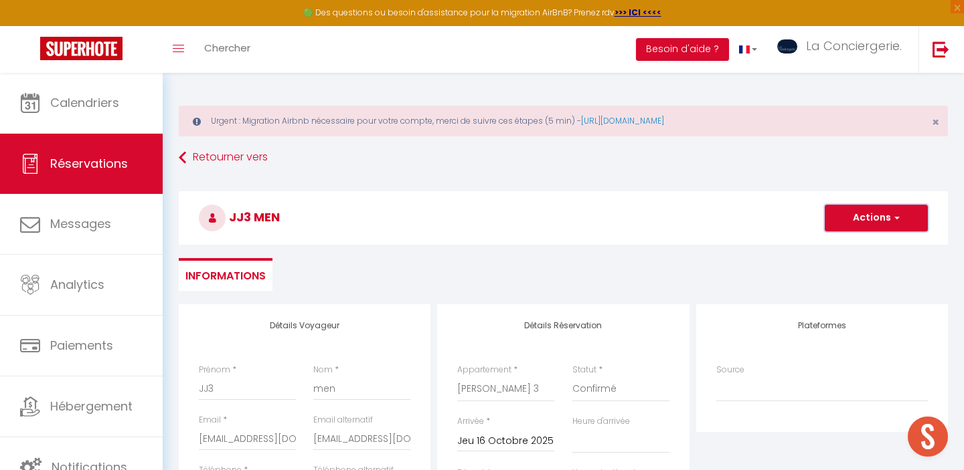
click at [888, 216] on button "Actions" at bounding box center [875, 218] width 103 height 27
click at [854, 246] on link "Enregistrer" at bounding box center [863, 247] width 106 height 17
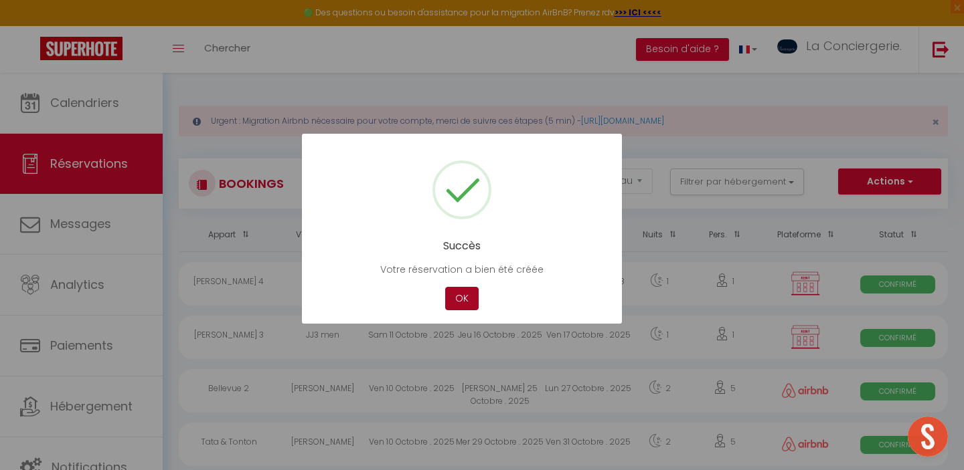
click at [463, 304] on button "OK" at bounding box center [461, 298] width 33 height 23
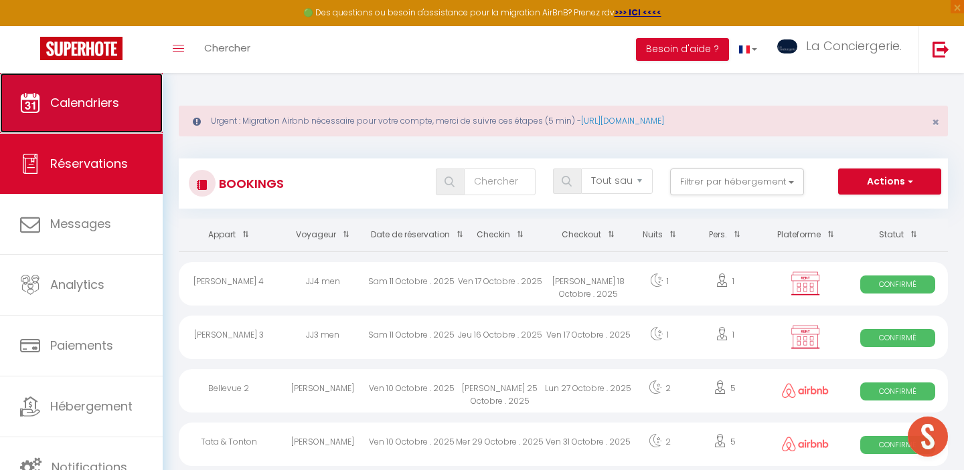
click at [82, 114] on link "Calendriers" at bounding box center [81, 103] width 163 height 60
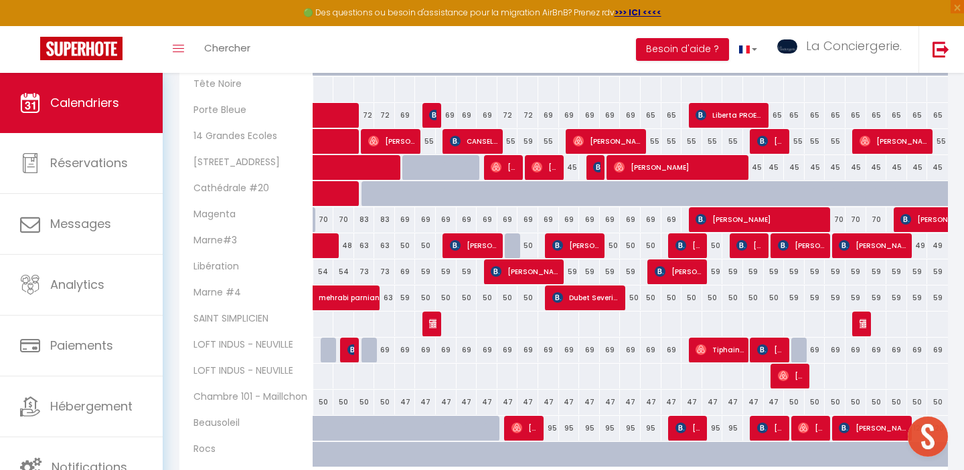
scroll to position [502, 0]
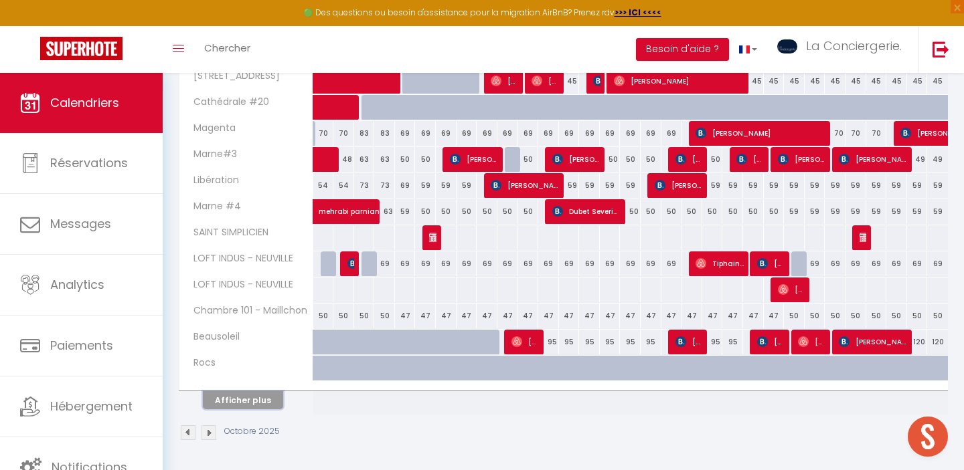
click at [243, 398] on button "Afficher plus" at bounding box center [243, 400] width 80 height 18
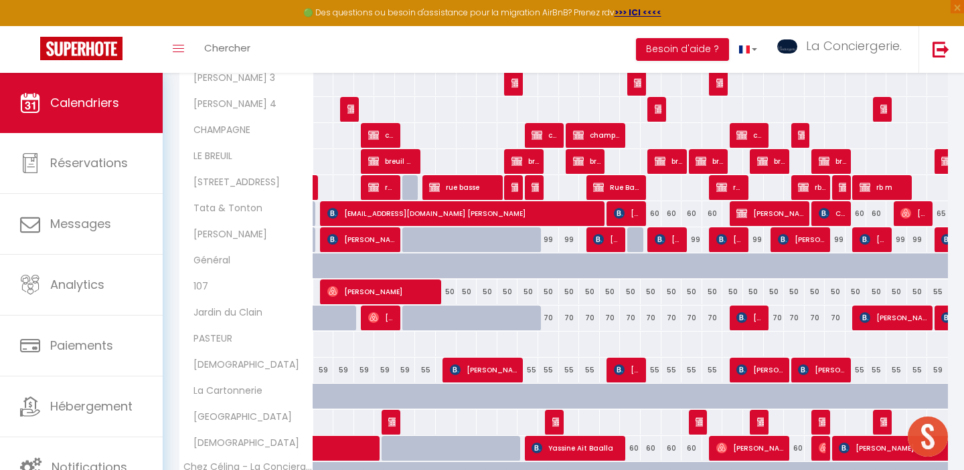
scroll to position [1024, 0]
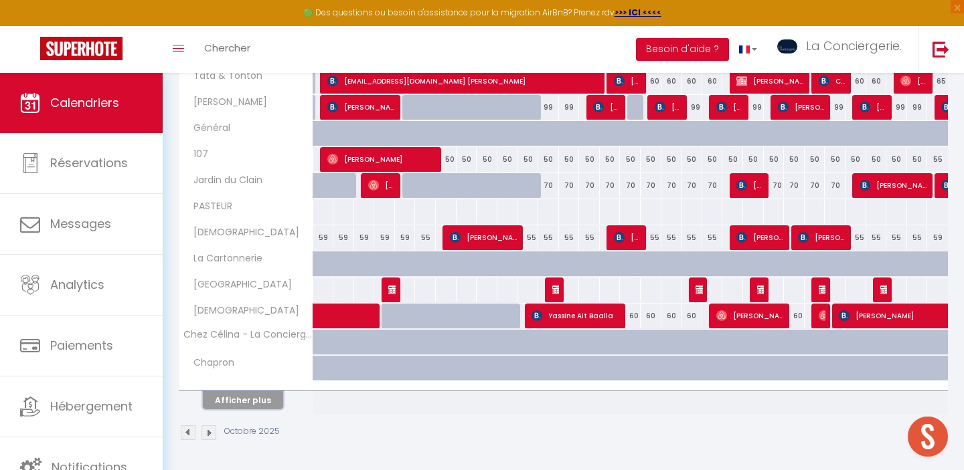
click at [247, 397] on button "Afficher plus" at bounding box center [243, 400] width 80 height 18
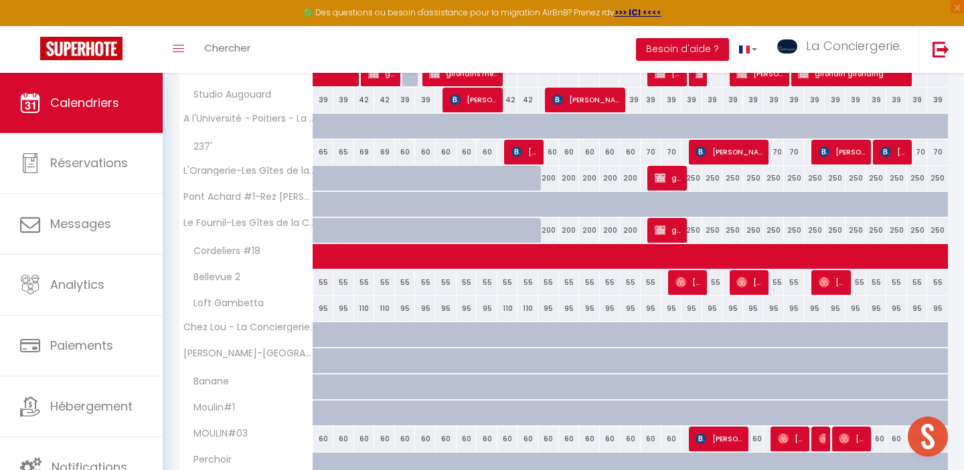
scroll to position [1461, 0]
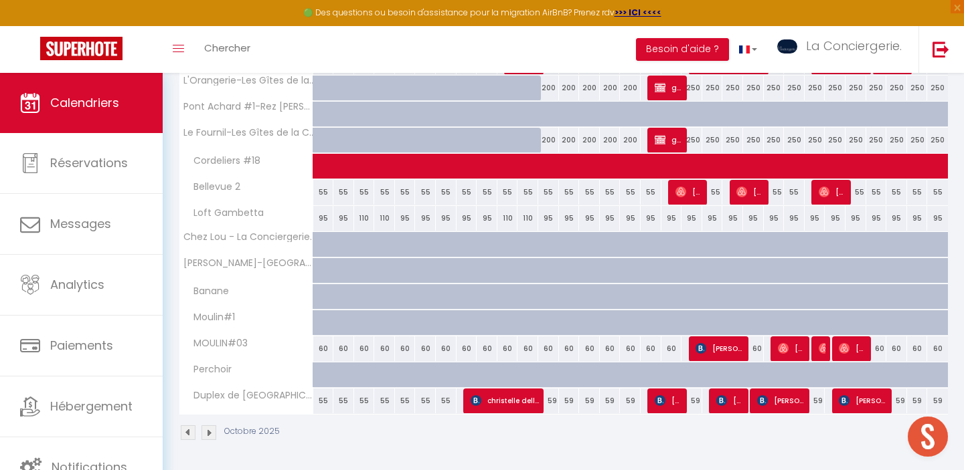
click at [719, 195] on div "55" at bounding box center [712, 192] width 21 height 25
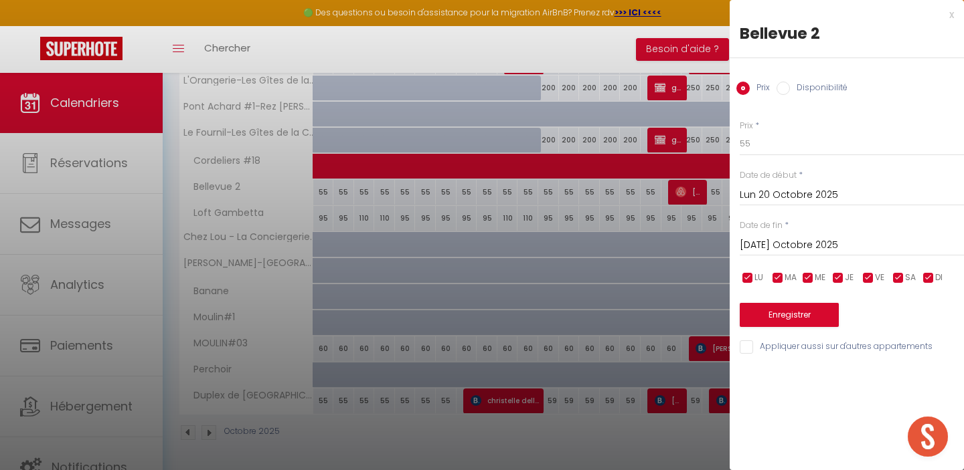
click at [706, 246] on div at bounding box center [482, 235] width 964 height 470
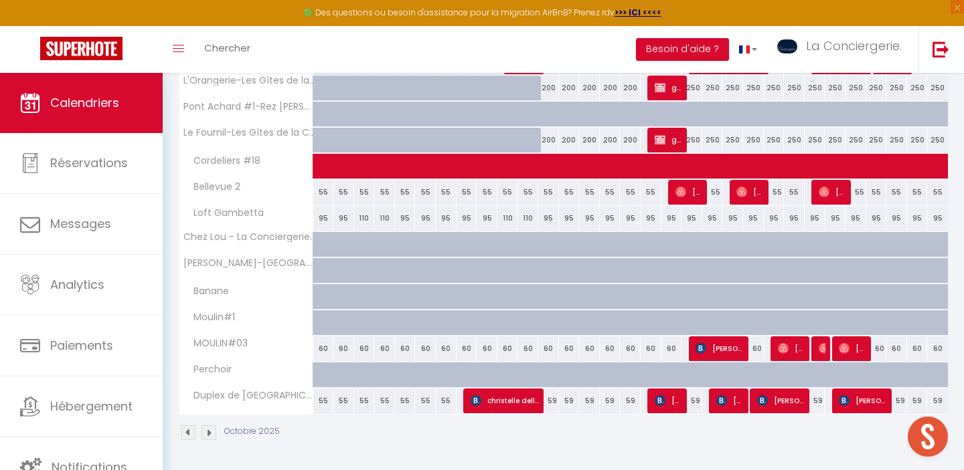
click at [774, 198] on div "55" at bounding box center [774, 192] width 21 height 25
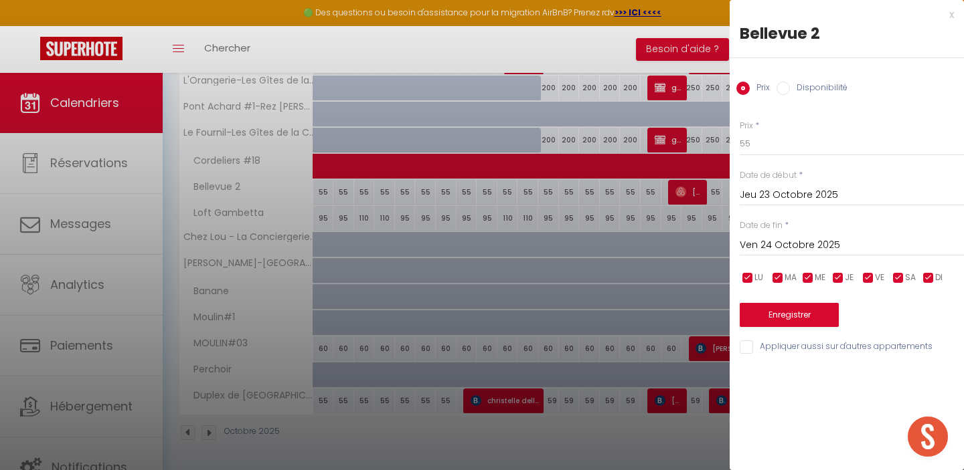
click at [687, 228] on div at bounding box center [482, 235] width 964 height 470
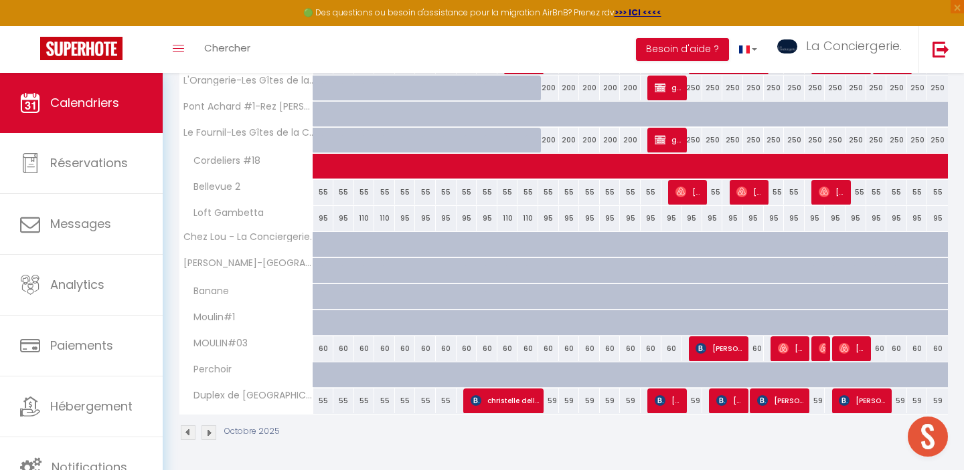
click at [853, 199] on div "55" at bounding box center [855, 192] width 21 height 25
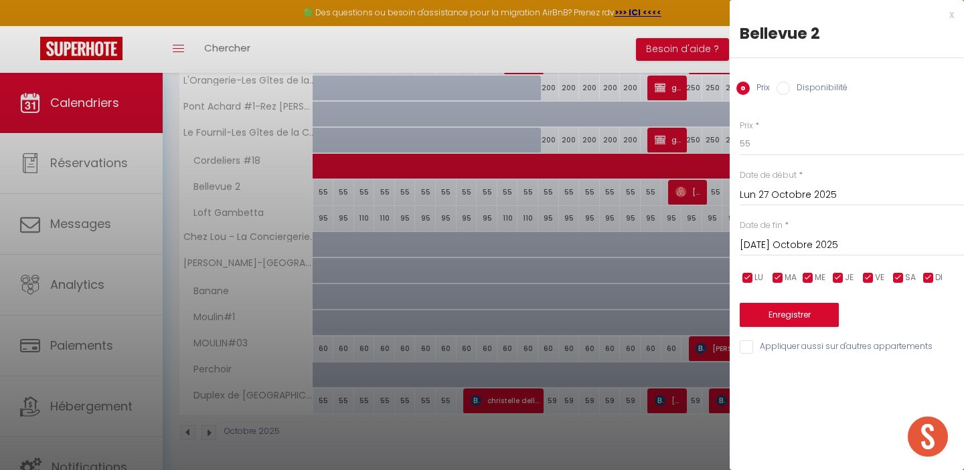
click at [679, 253] on div at bounding box center [482, 235] width 964 height 470
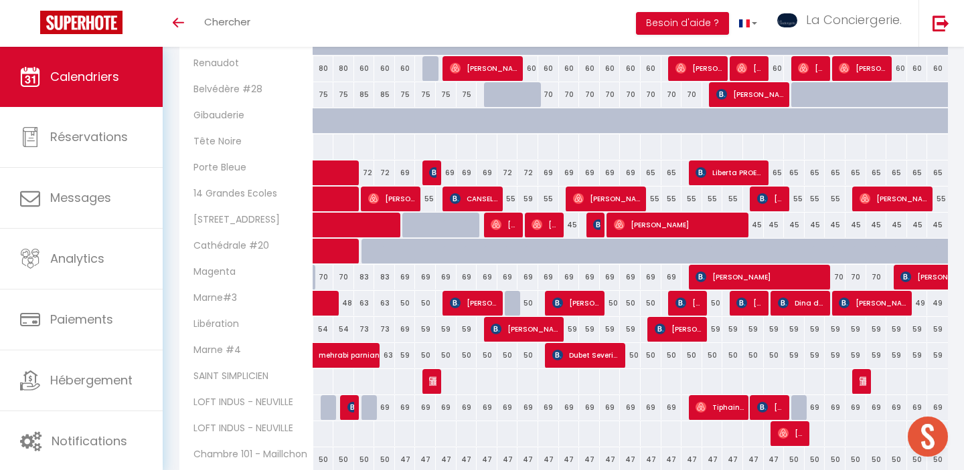
scroll to position [419, 0]
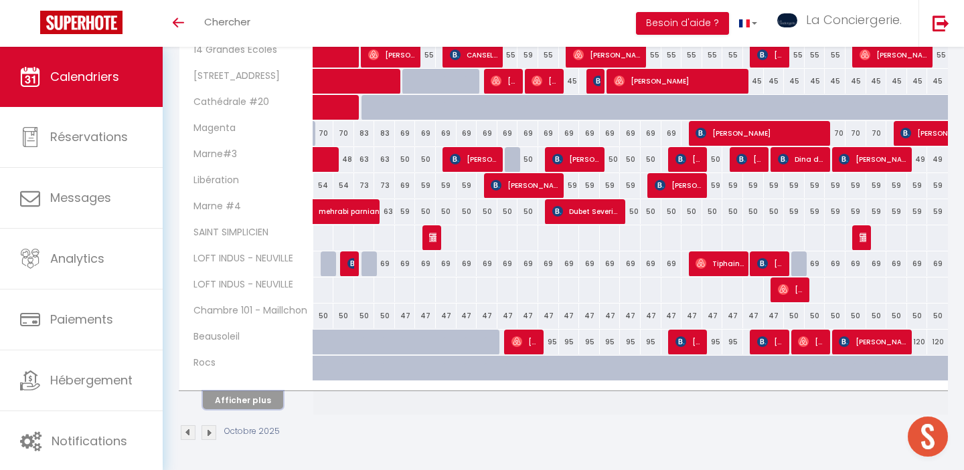
click at [229, 394] on button "Afficher plus" at bounding box center [243, 400] width 80 height 18
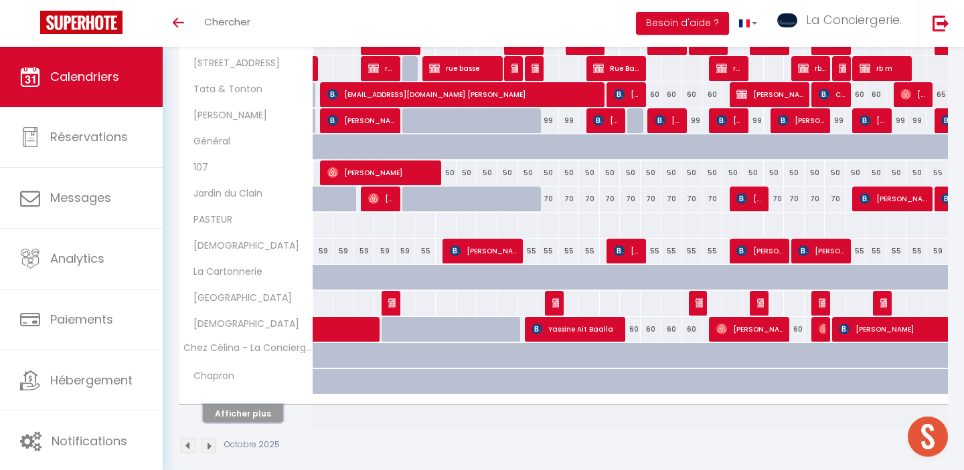
scroll to position [941, 0]
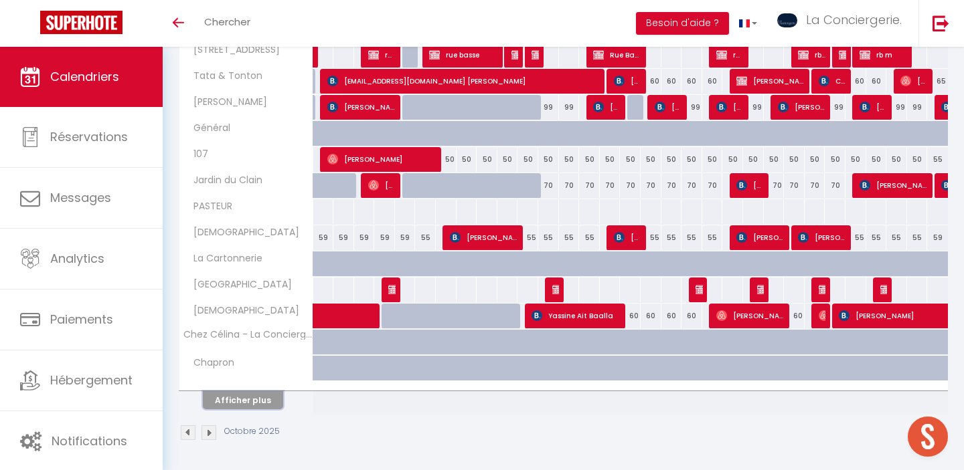
click at [266, 406] on button "Afficher plus" at bounding box center [243, 400] width 80 height 18
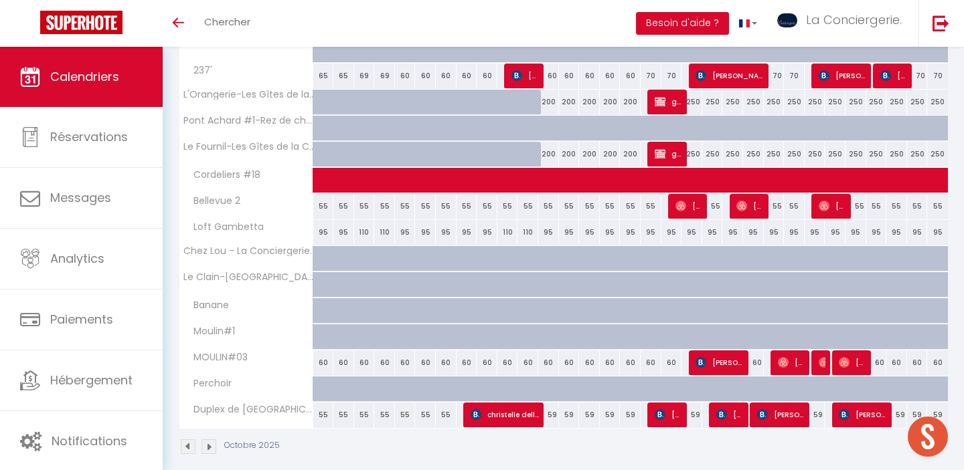
scroll to position [1378, 0]
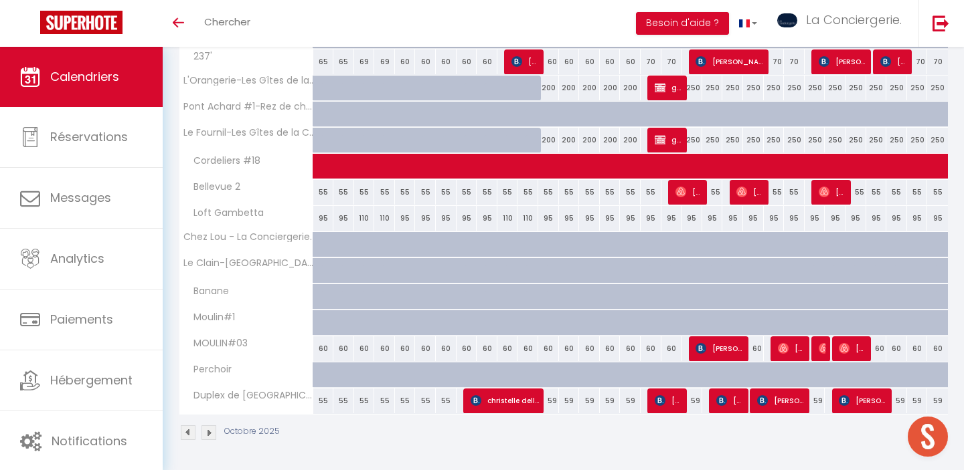
click at [857, 193] on div "55" at bounding box center [855, 192] width 21 height 25
type input "55"
type input "Lun 27 Octobre 2025"
type input "Mar 28 Octobre 2025"
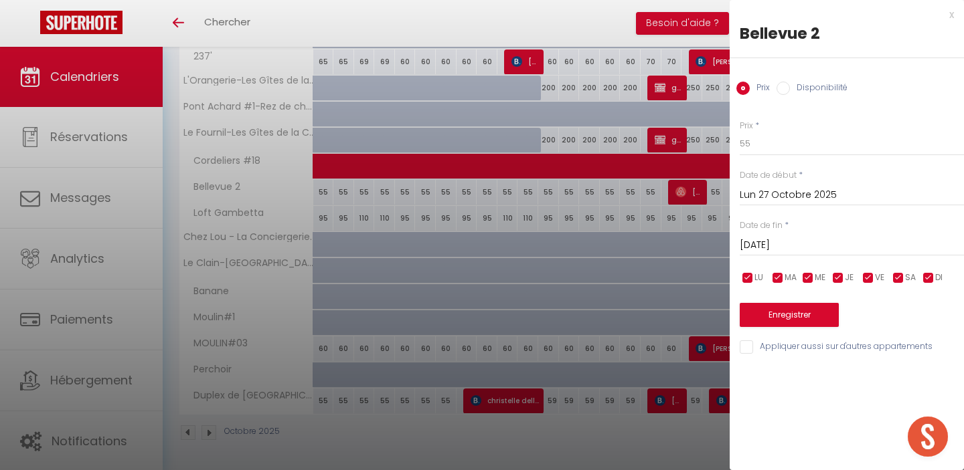
click at [810, 90] on label "Disponibilité" at bounding box center [819, 89] width 58 height 15
click at [790, 90] on input "Disponibilité" at bounding box center [782, 88] width 13 height 13
radio input "true"
radio input "false"
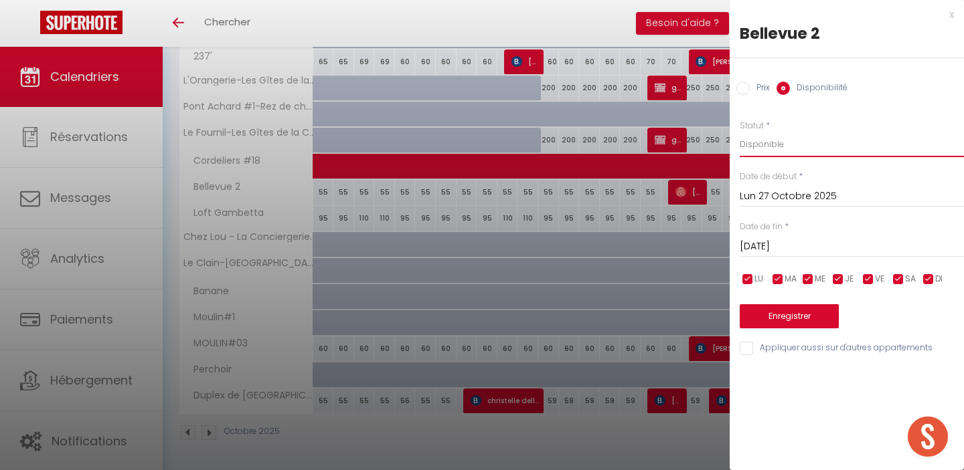
click at [772, 147] on select "Disponible Indisponible" at bounding box center [851, 144] width 224 height 25
select select "0"
click at [808, 318] on button "Enregistrer" at bounding box center [788, 316] width 99 height 24
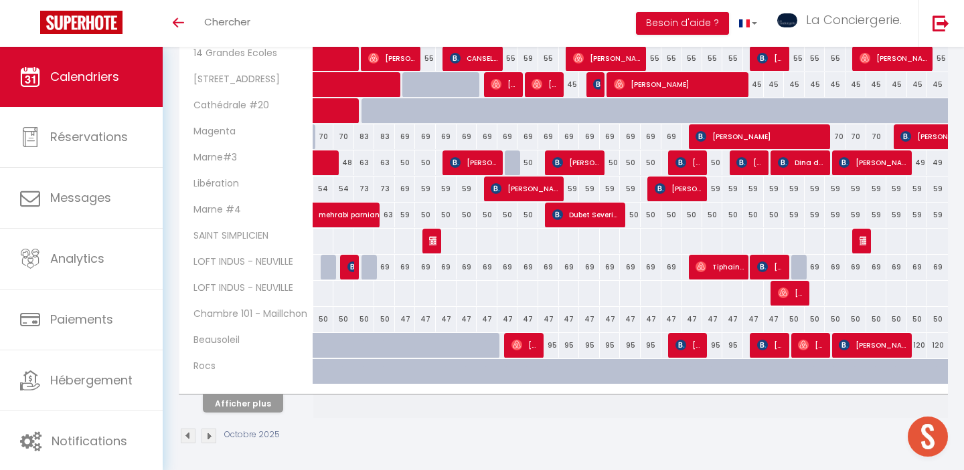
scroll to position [419, 0]
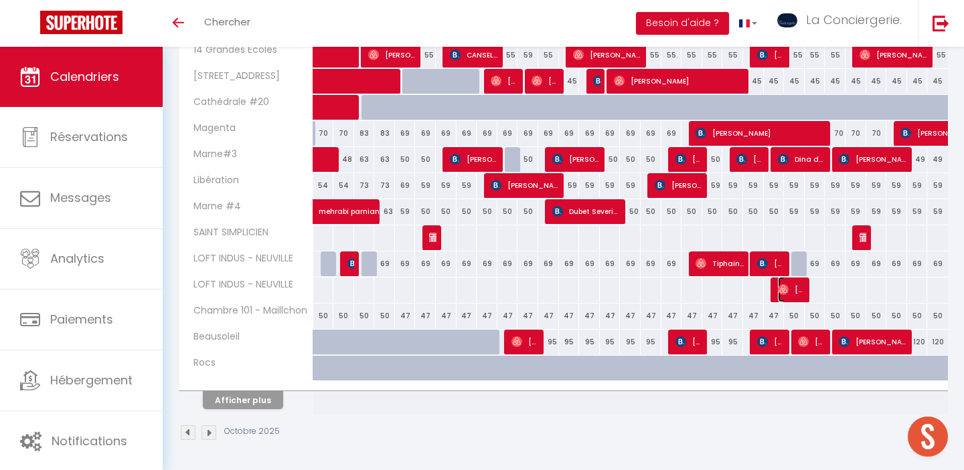
click at [796, 292] on span "François-Xavier Et Violette Hesnaux" at bounding box center [791, 289] width 27 height 25
select select "OK"
select select "0"
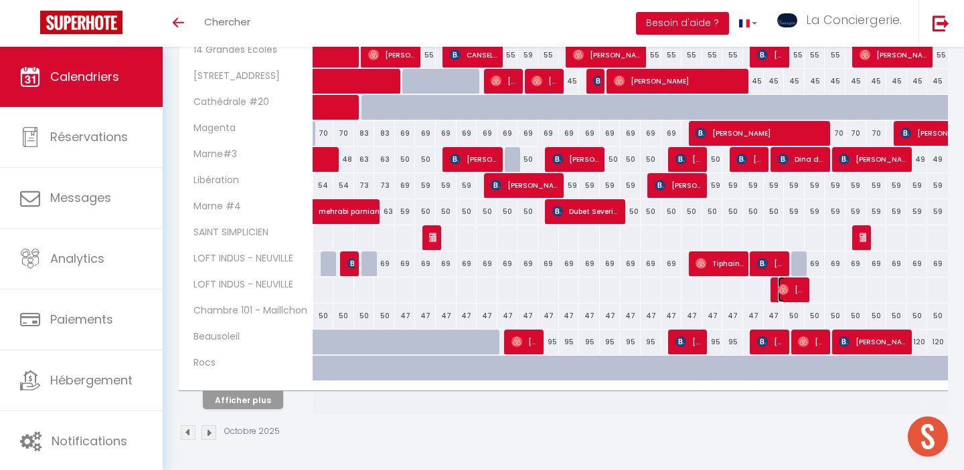
select select "1"
select select
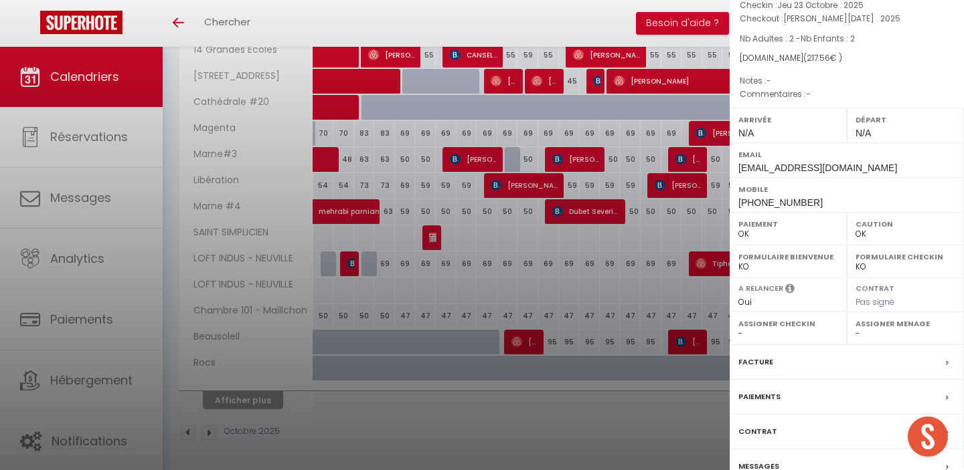
scroll to position [196, 0]
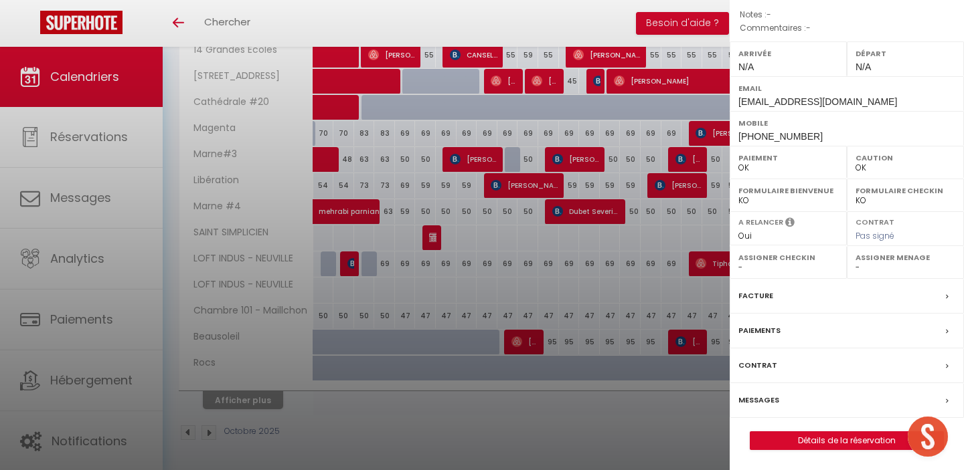
click at [681, 403] on div at bounding box center [482, 235] width 964 height 470
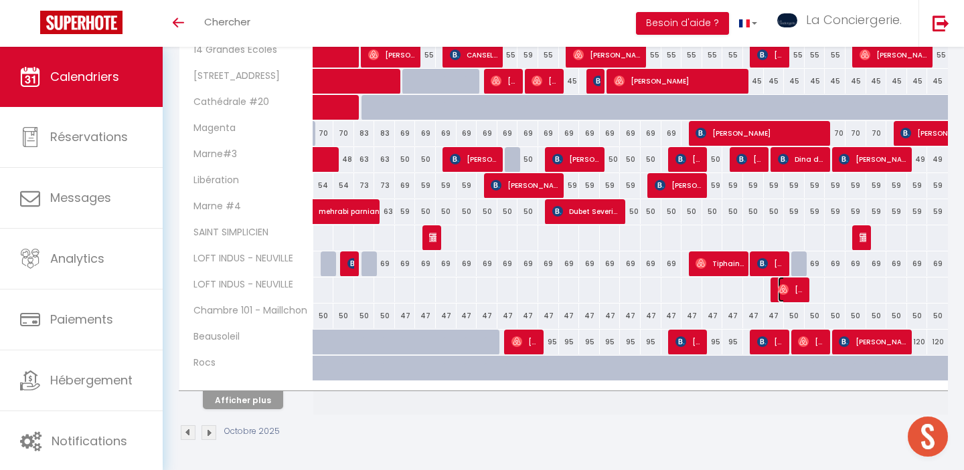
click at [790, 293] on span "François-Xavier Et Violette Hesnaux" at bounding box center [791, 289] width 27 height 25
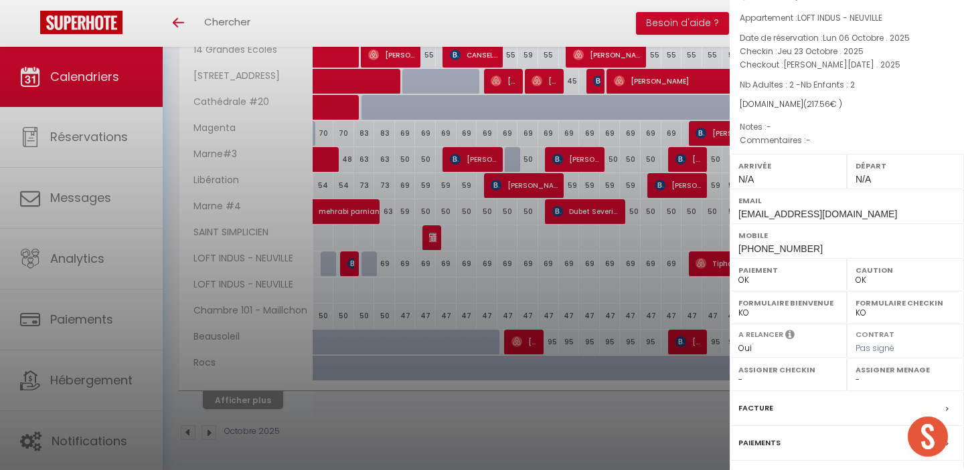
scroll to position [81, 0]
click at [577, 434] on div at bounding box center [482, 235] width 964 height 470
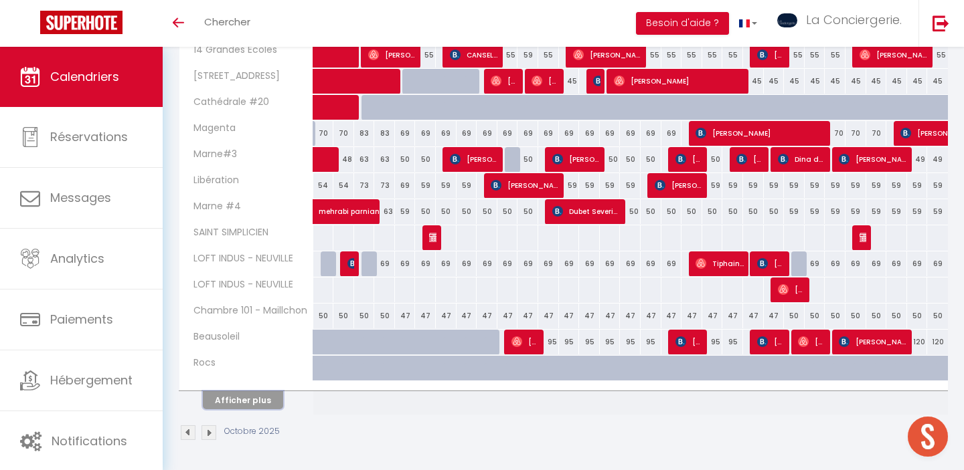
click at [249, 404] on button "Afficher plus" at bounding box center [243, 400] width 80 height 18
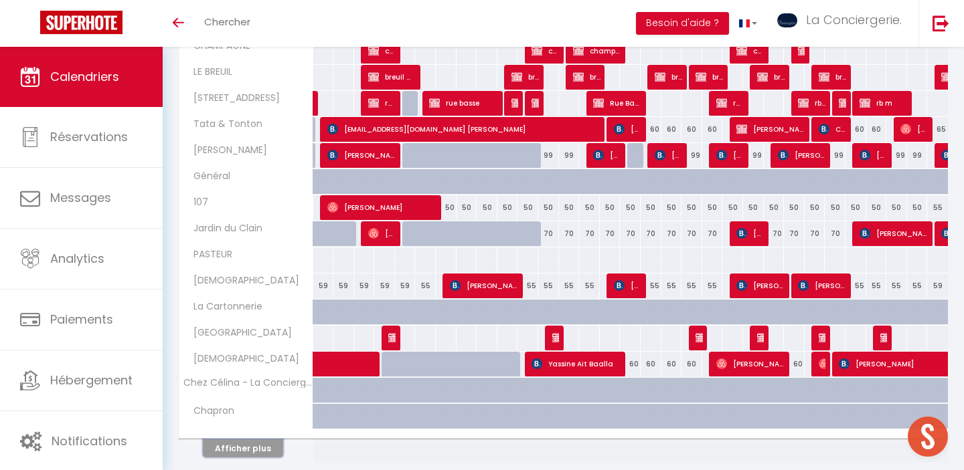
scroll to position [941, 0]
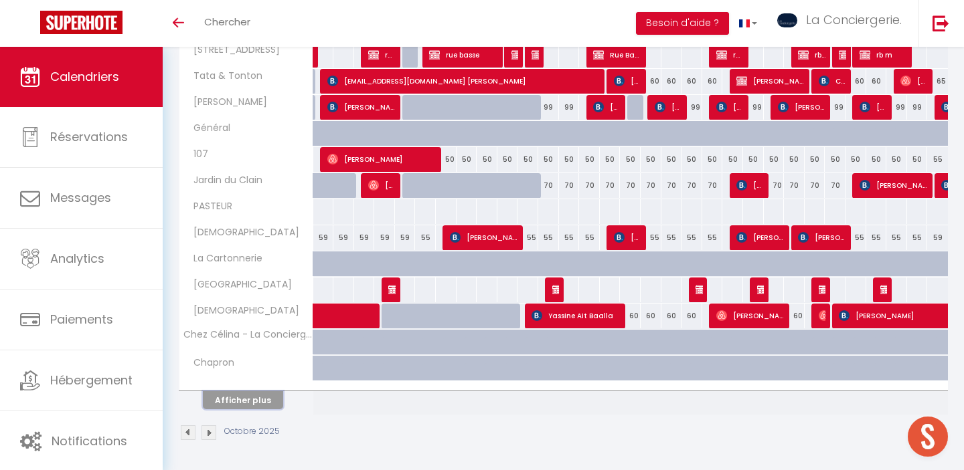
click at [269, 401] on button "Afficher plus" at bounding box center [243, 400] width 80 height 18
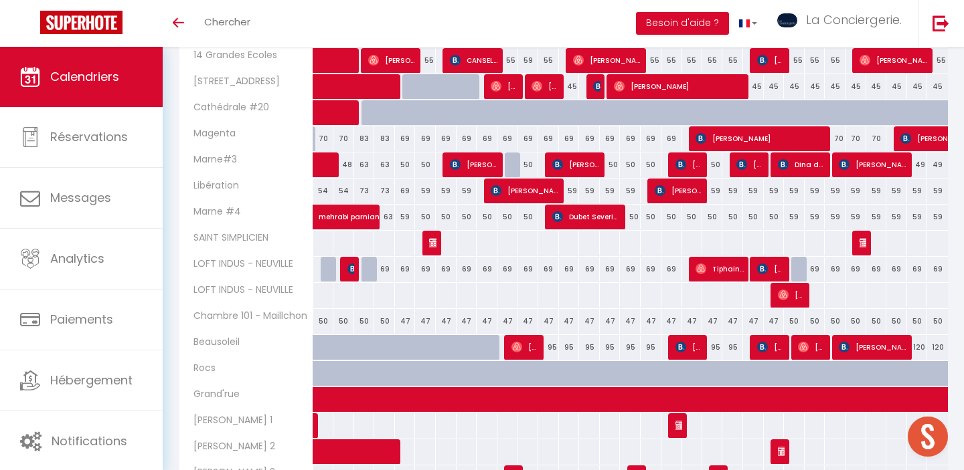
scroll to position [272, 0]
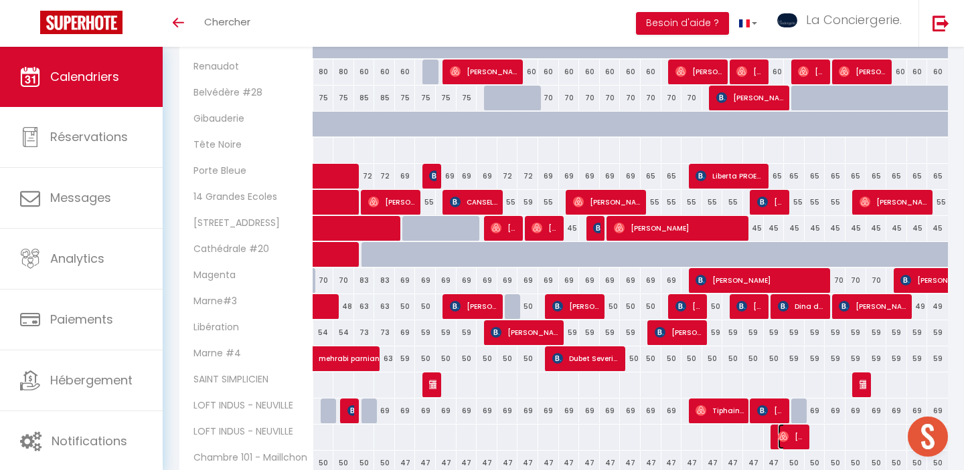
click at [797, 442] on span "François-Xavier Et Violette Hesnaux" at bounding box center [791, 436] width 27 height 25
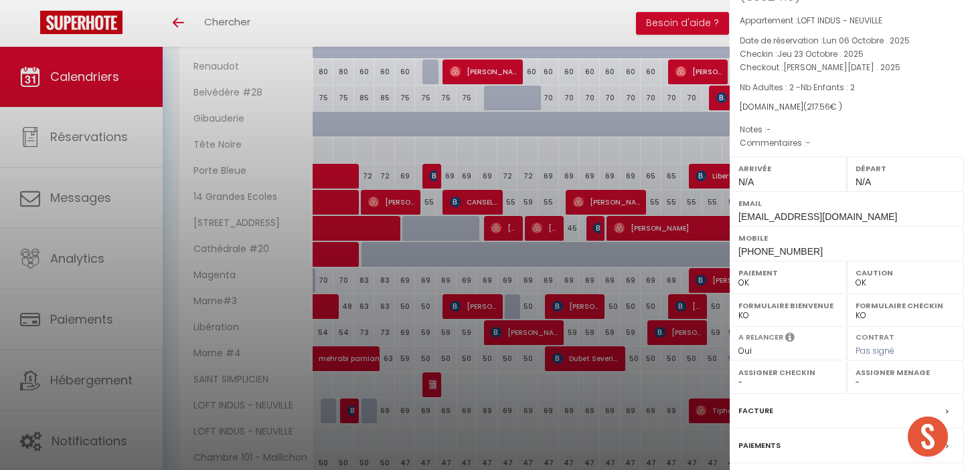
scroll to position [196, 0]
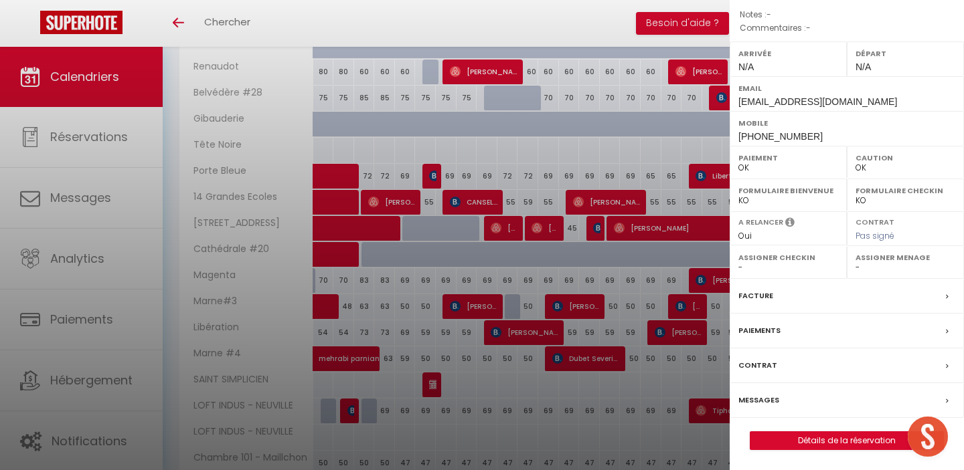
click at [765, 399] on label "Messages" at bounding box center [758, 400] width 41 height 14
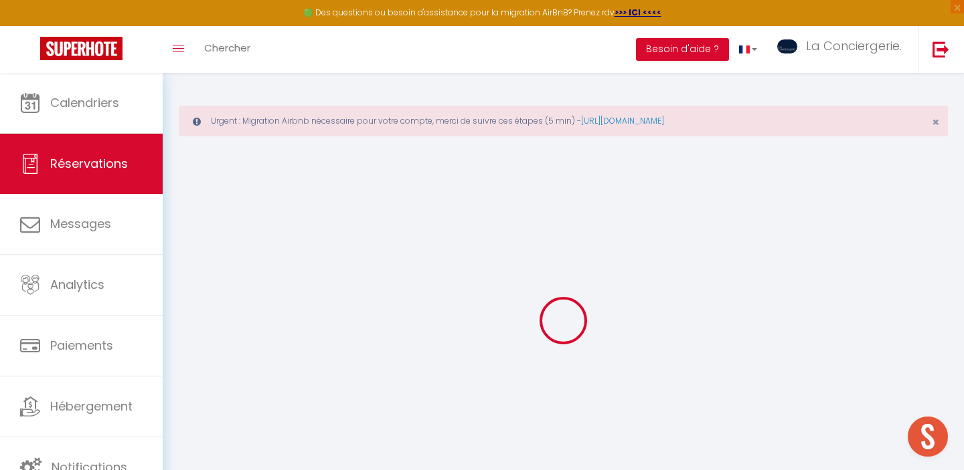
select select
checkbox input "false"
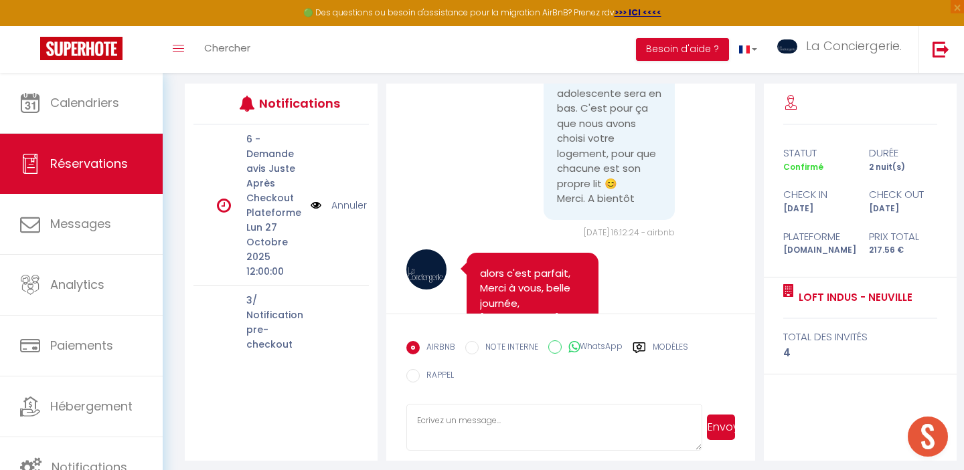
scroll to position [228, 0]
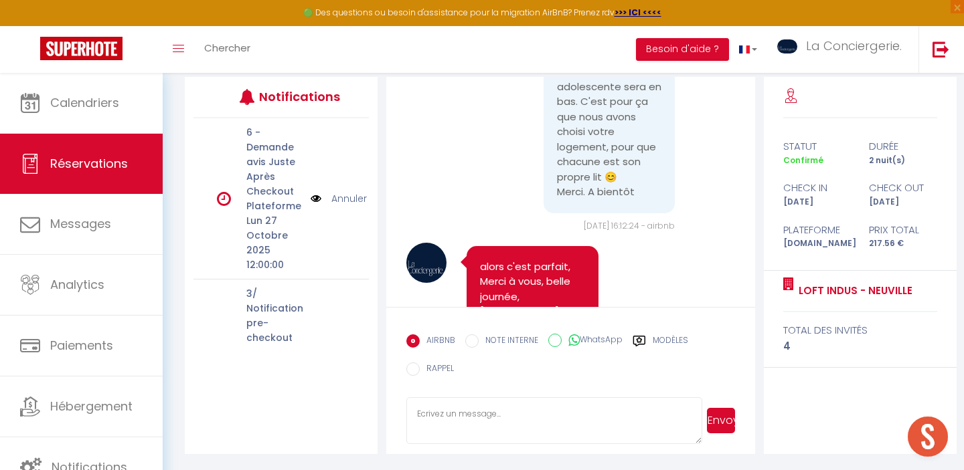
click at [477, 418] on textarea at bounding box center [553, 420] width 295 height 47
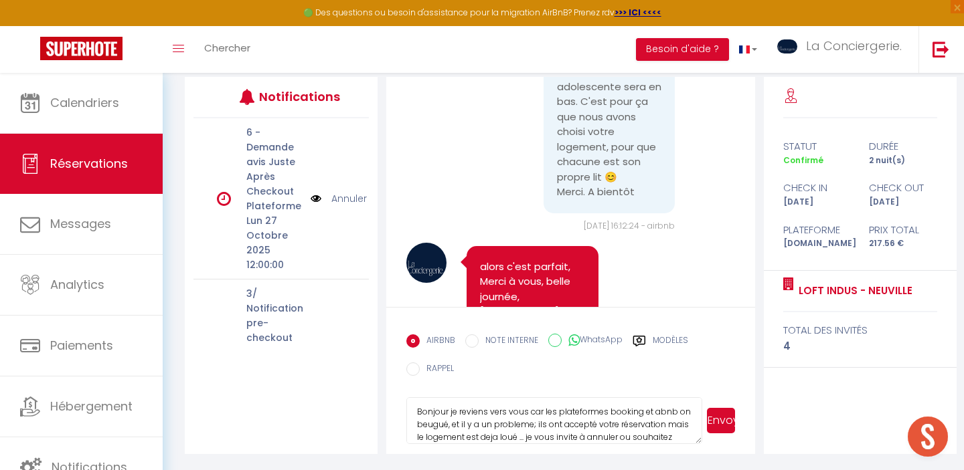
scroll to position [14, 0]
type textarea "Bonjour je reviens vers vous car les plateformes booking et abnb on beugué, et …"
click at [718, 419] on button "Envoyer" at bounding box center [721, 420] width 28 height 25
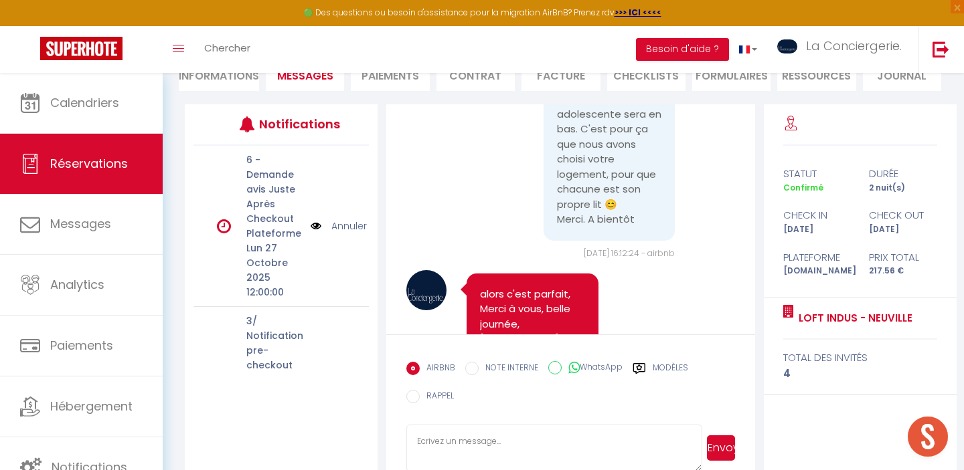
scroll to position [0, 0]
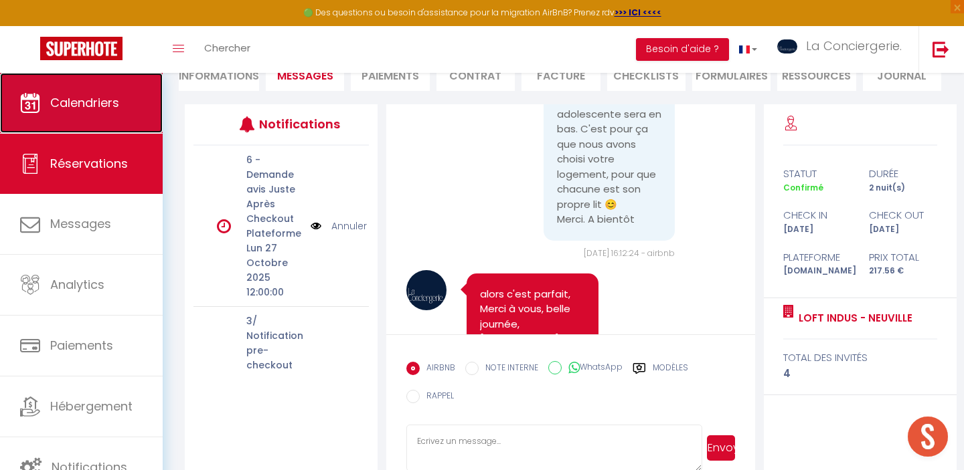
click at [111, 118] on link "Calendriers" at bounding box center [81, 103] width 163 height 60
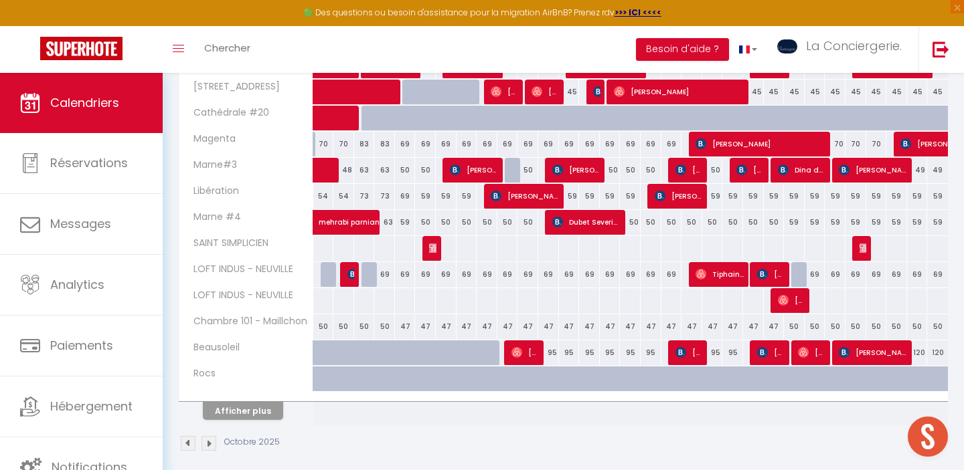
scroll to position [500, 0]
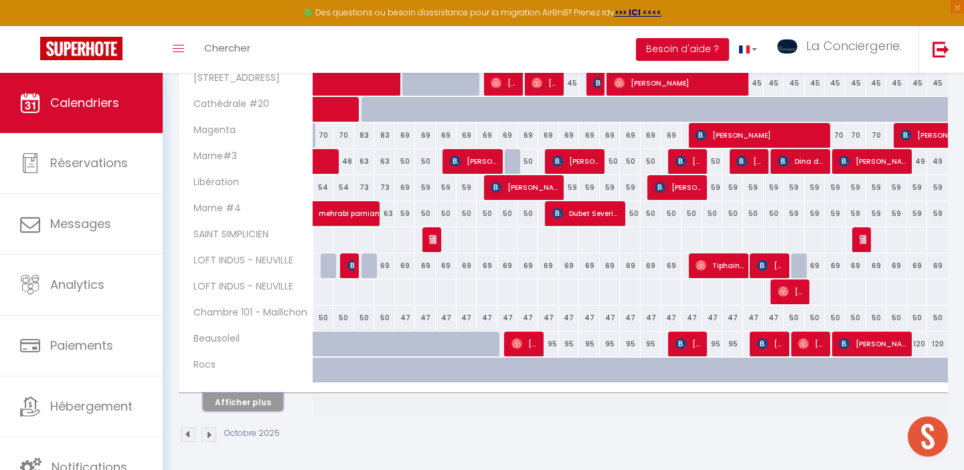
click at [259, 404] on button "Afficher plus" at bounding box center [243, 402] width 80 height 18
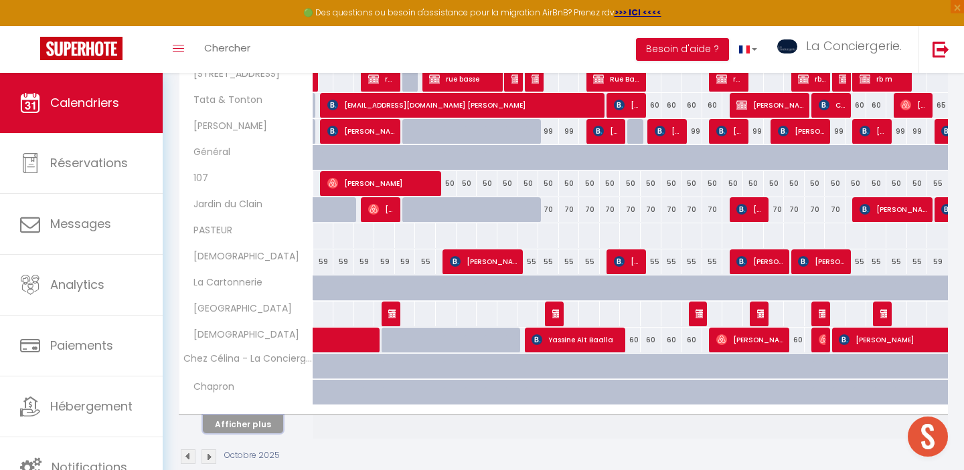
scroll to position [1024, 0]
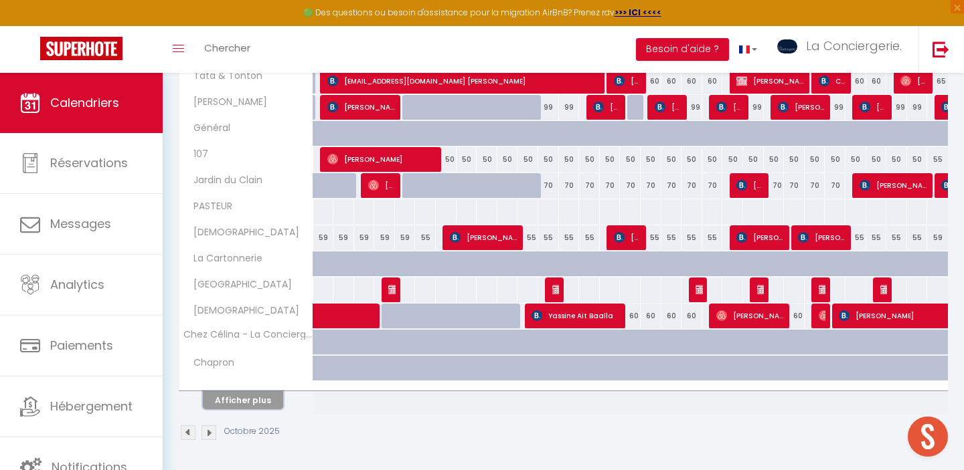
click at [264, 404] on button "Afficher plus" at bounding box center [243, 400] width 80 height 18
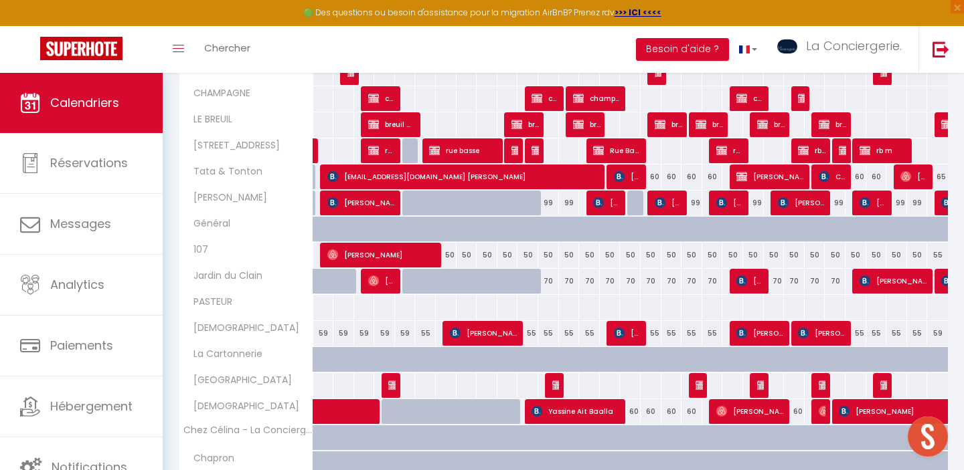
scroll to position [930, 0]
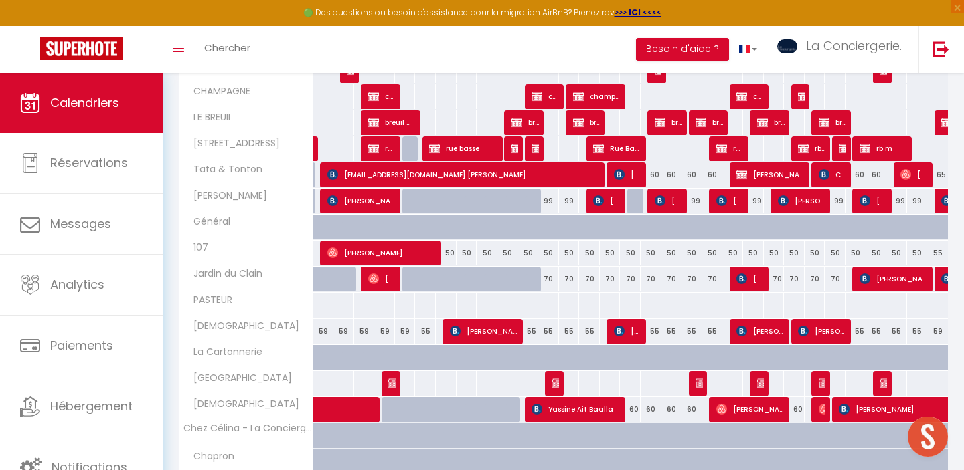
click at [774, 286] on div "70" at bounding box center [774, 279] width 21 height 25
type input "70"
type input "Jeu 23 Octobre 2025"
type input "Ven 24 Octobre 2025"
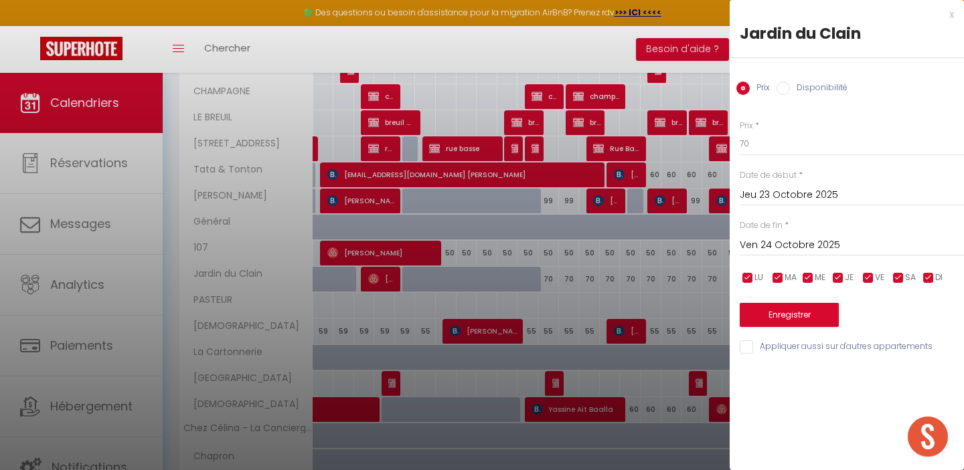
click at [481, 47] on div at bounding box center [482, 235] width 964 height 470
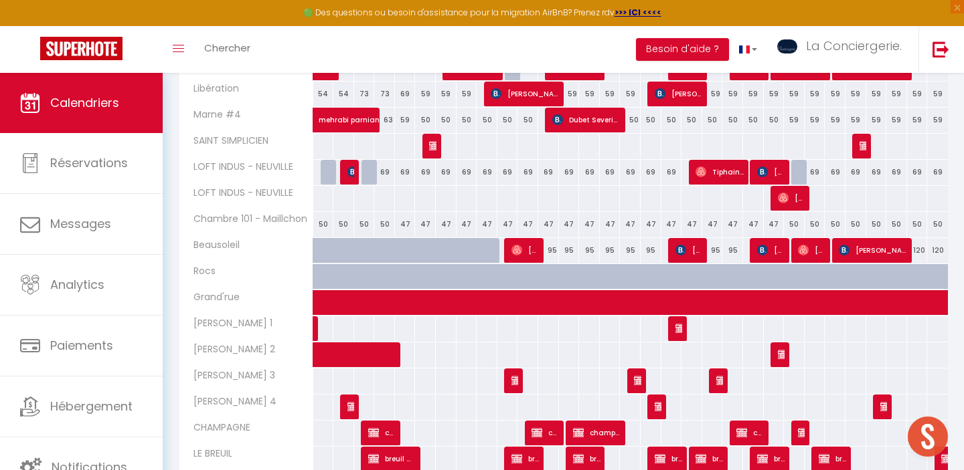
scroll to position [605, 0]
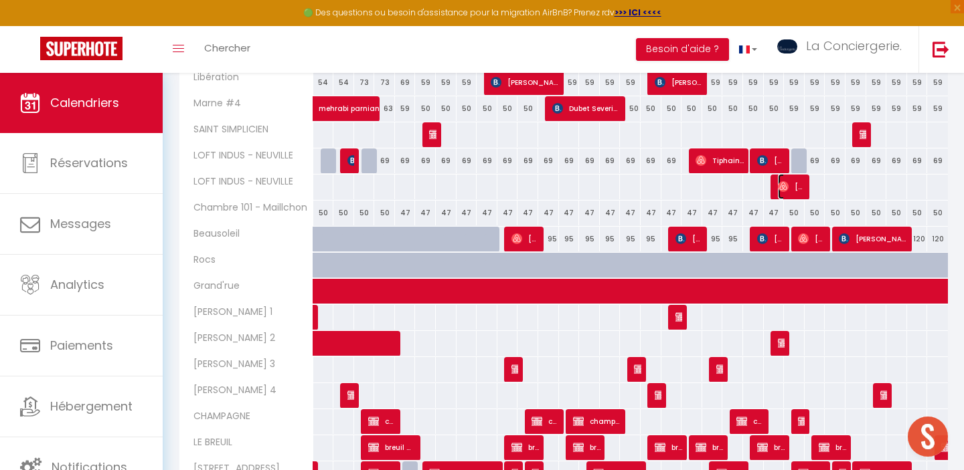
click at [794, 189] on span "François-Xavier Et Violette Hesnaux" at bounding box center [791, 186] width 27 height 25
select select "OK"
select select "0"
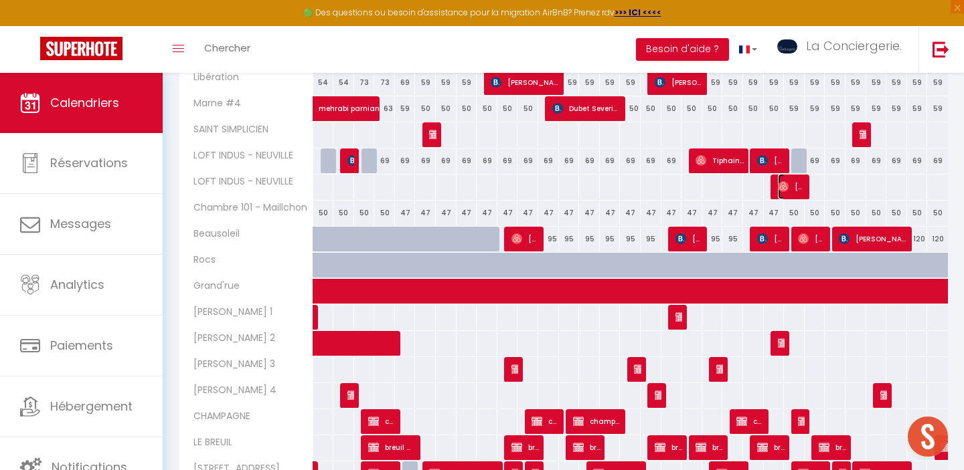
select select "1"
select select
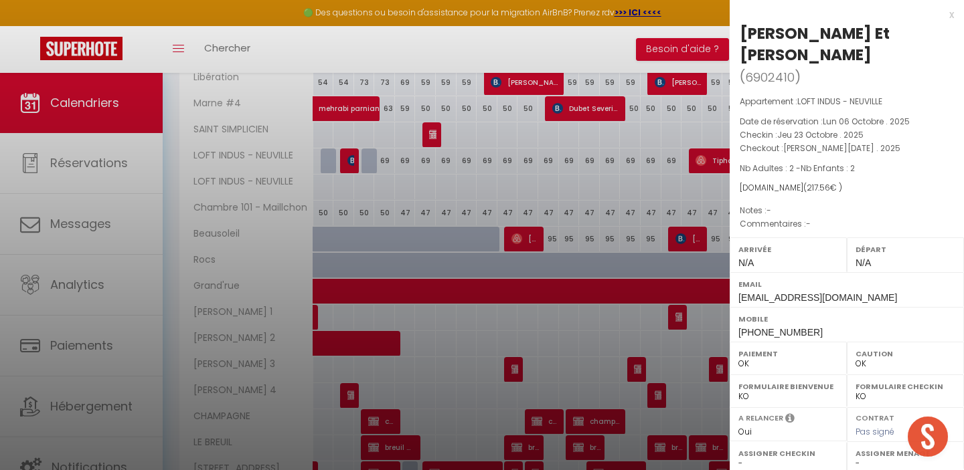
click at [638, 199] on div at bounding box center [482, 235] width 964 height 470
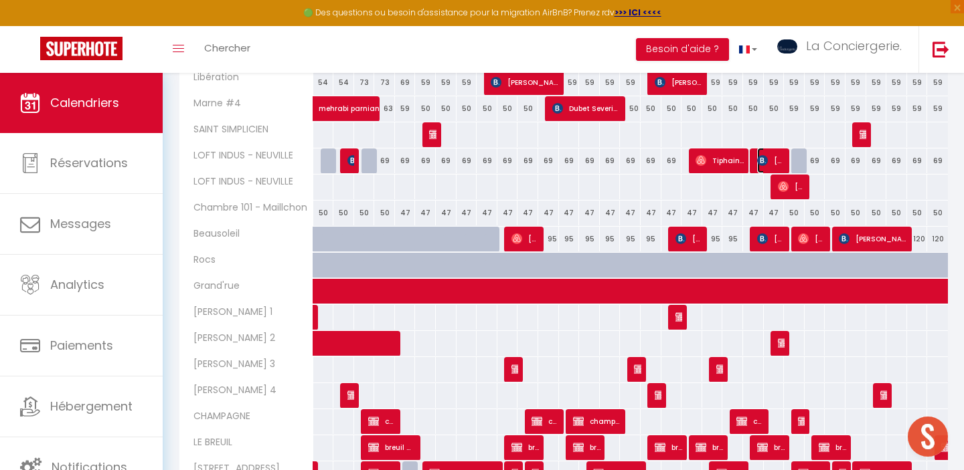
click at [770, 169] on span "Sophie GAIN" at bounding box center [770, 160] width 27 height 25
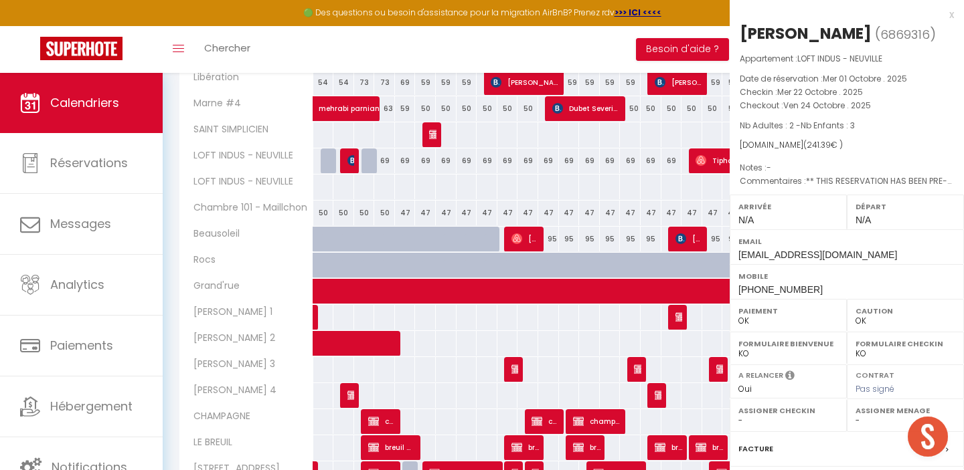
select select "KO"
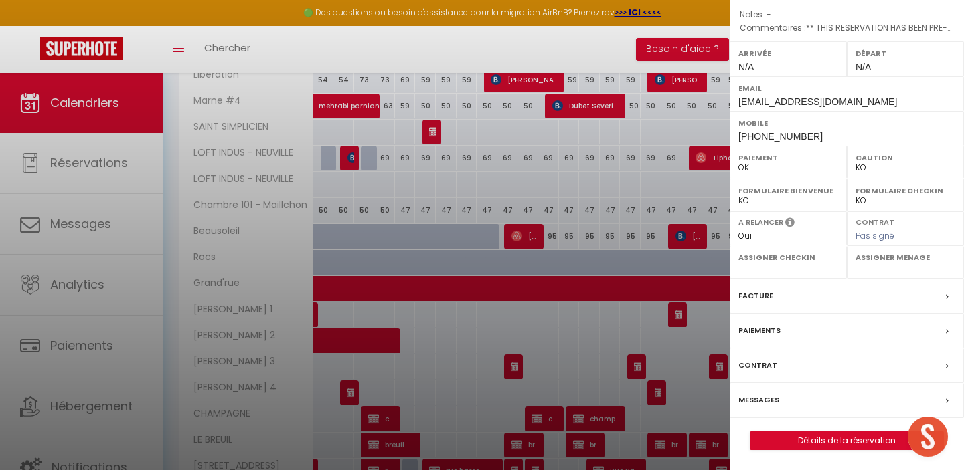
scroll to position [153, 0]
click at [761, 397] on label "Messages" at bounding box center [758, 401] width 41 height 14
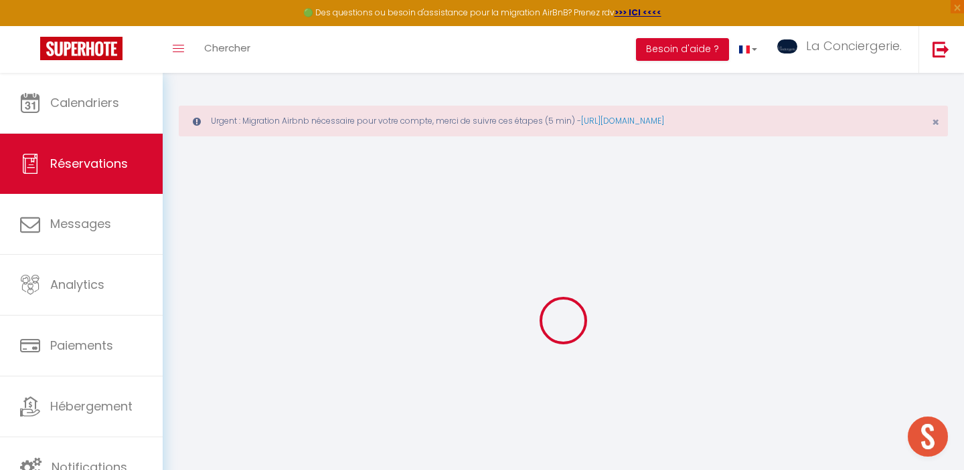
type input "Sophie"
type input "GAIN"
type input "sgain.436296@guest.booking.com"
type input "+33676836263"
select select "FR"
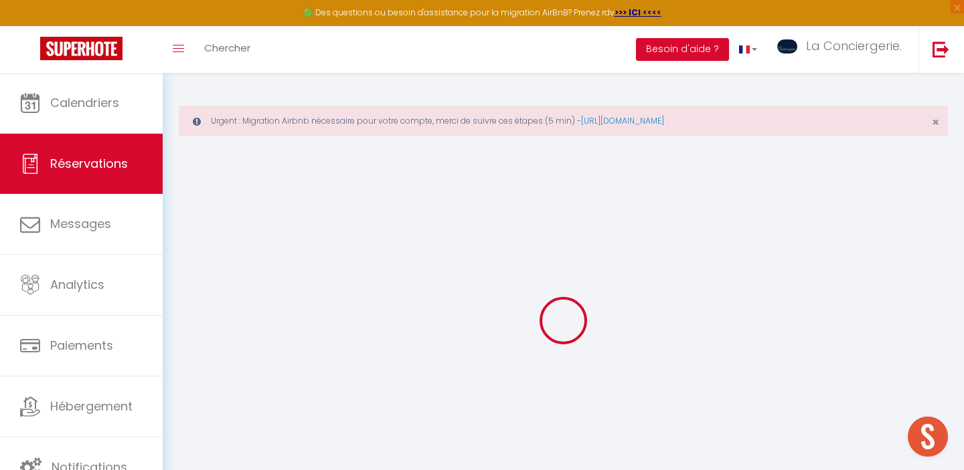
type input "35.59"
type input "3.38"
select select "77459"
select select "1"
select select
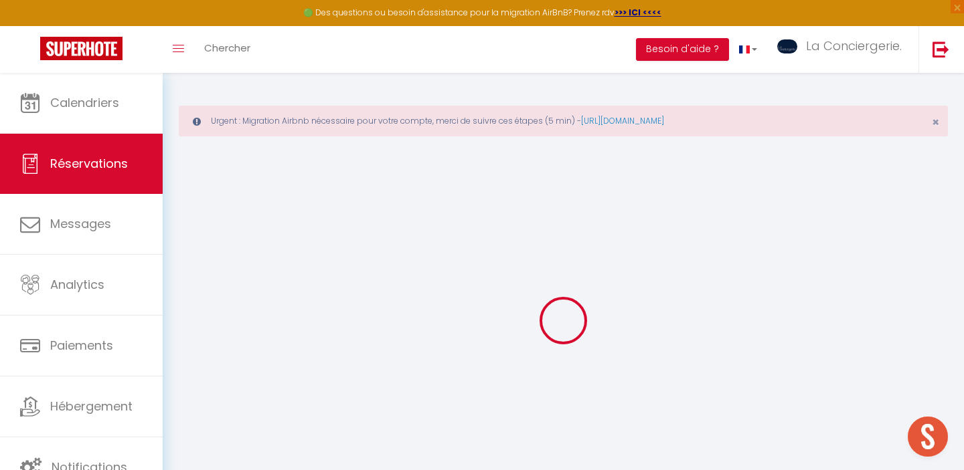
select select
type input "2"
type input "3"
select select "12"
select select
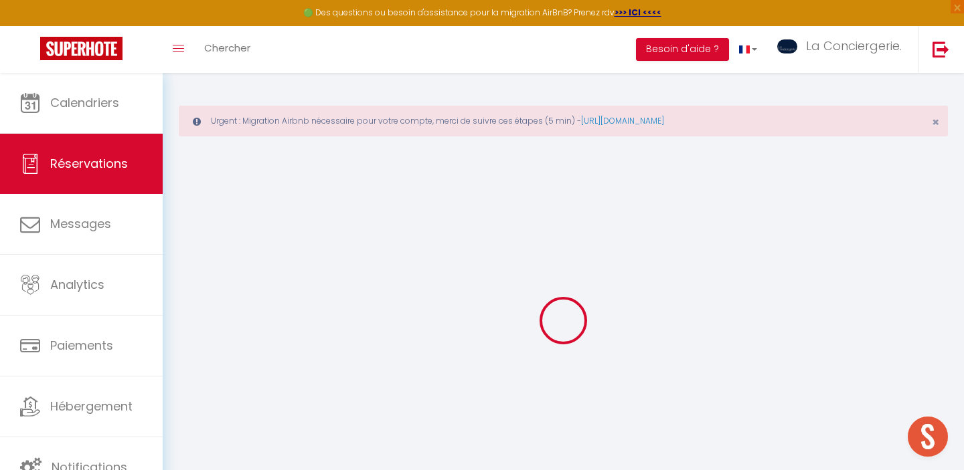
type input "138.24"
checkbox input "false"
type input "0"
select select "2"
type input "0"
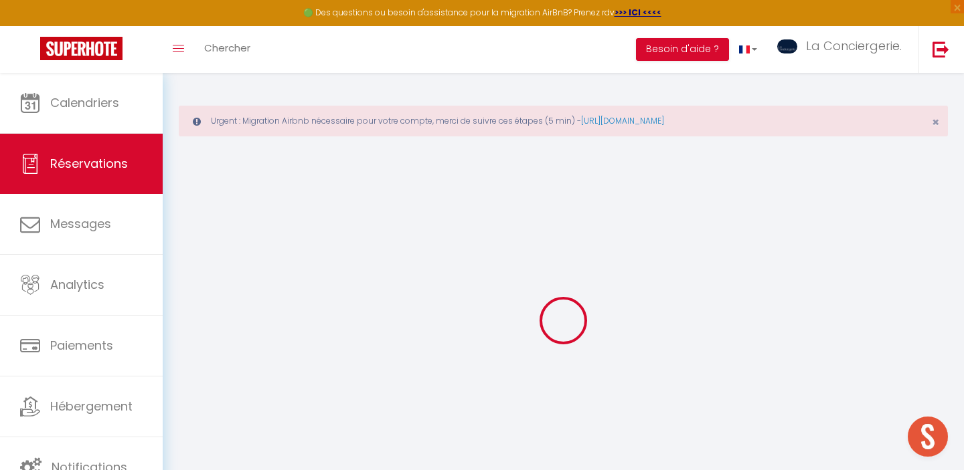
type input "0"
select select
select select "14"
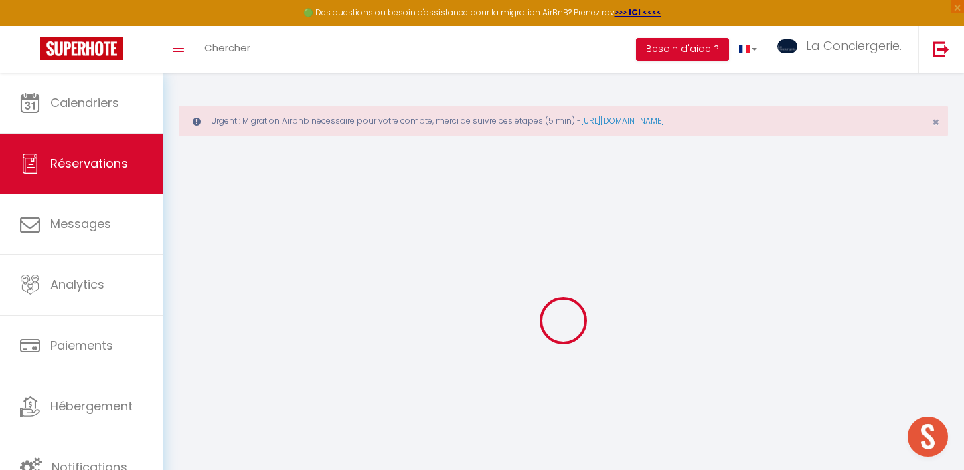
checkbox input "false"
select select
checkbox input "false"
select select
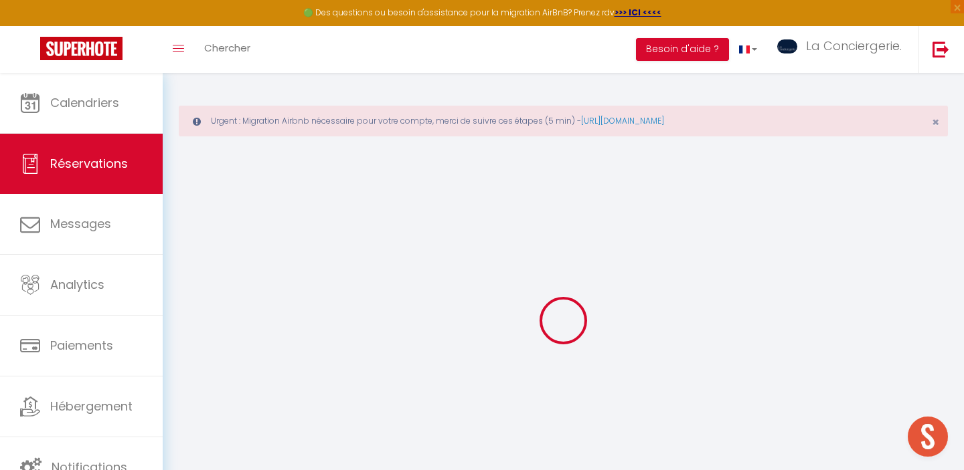
select select
checkbox input "false"
type textarea "** THIS RESERVATION HAS BEEN PRE-PAID ** Approximate time of arrival: between 1…"
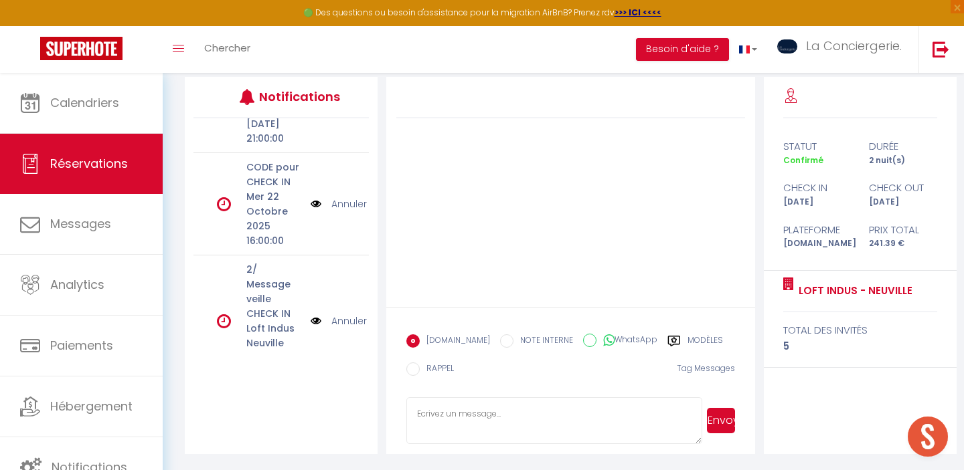
scroll to position [458, 0]
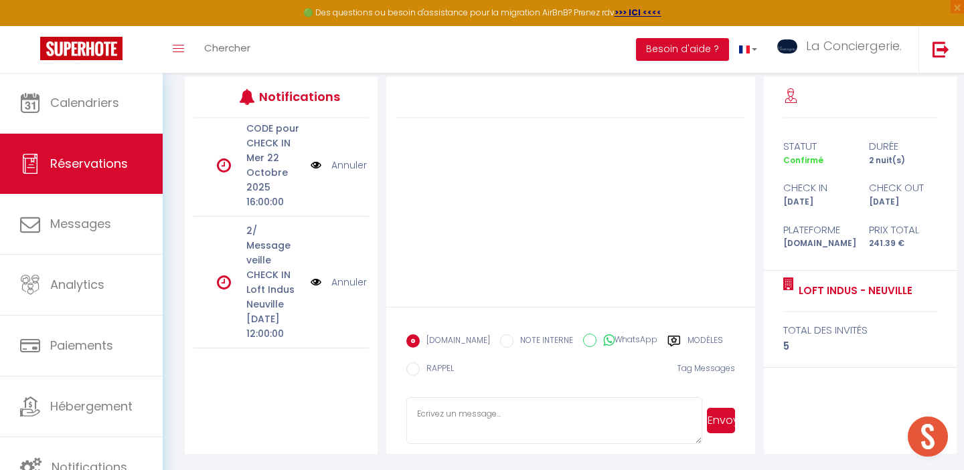
click at [458, 417] on textarea at bounding box center [553, 420] width 295 height 47
click at [599, 428] on textarea "Bonjour je m'adresse a vous quant à votre reservation, il y a un soucis de plat…" at bounding box center [553, 420] width 295 height 47
click at [691, 428] on textarea "Bonjour je m'adresse a vous quant à votre reservation, il y a un soucis de plat…" at bounding box center [553, 420] width 295 height 47
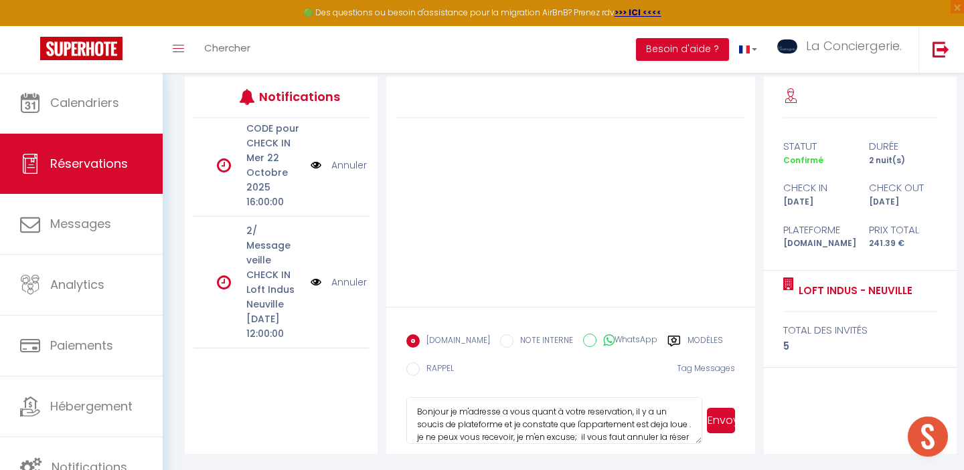
scroll to position [14, 0]
click at [660, 438] on textarea "Bonjour je m'adresse a vous quant à votre reservation, il y a un soucis de plat…" at bounding box center [553, 420] width 295 height 47
click at [694, 436] on textarea "Bonjour je m'adresse a vous quant à votre reservation, il y a un soucis de plat…" at bounding box center [553, 420] width 295 height 47
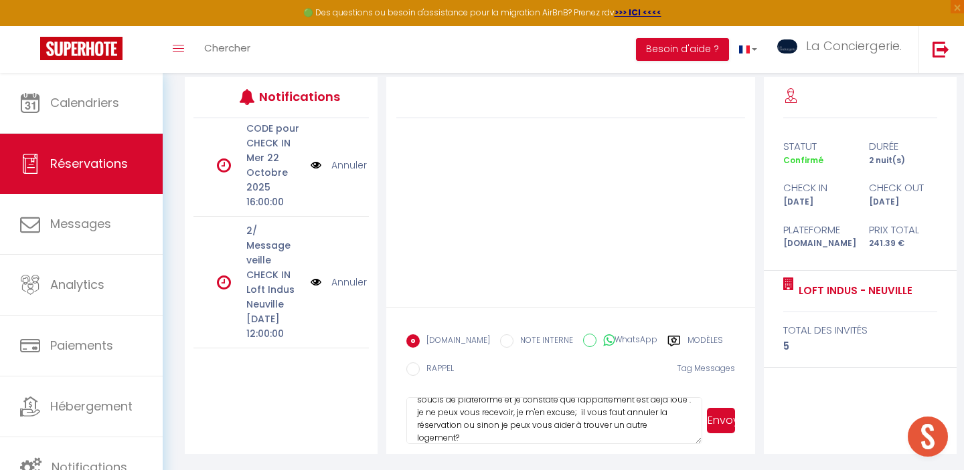
scroll to position [25, 0]
click at [693, 426] on textarea "Bonjour je m'adresse a vous quant à votre reservation, il y a un soucis de plat…" at bounding box center [553, 420] width 295 height 47
type textarea "Bonjour je m'adresse a vous quant à votre reservation, il y a un soucis de plat…"
click at [727, 426] on button "Envoyer" at bounding box center [721, 420] width 28 height 25
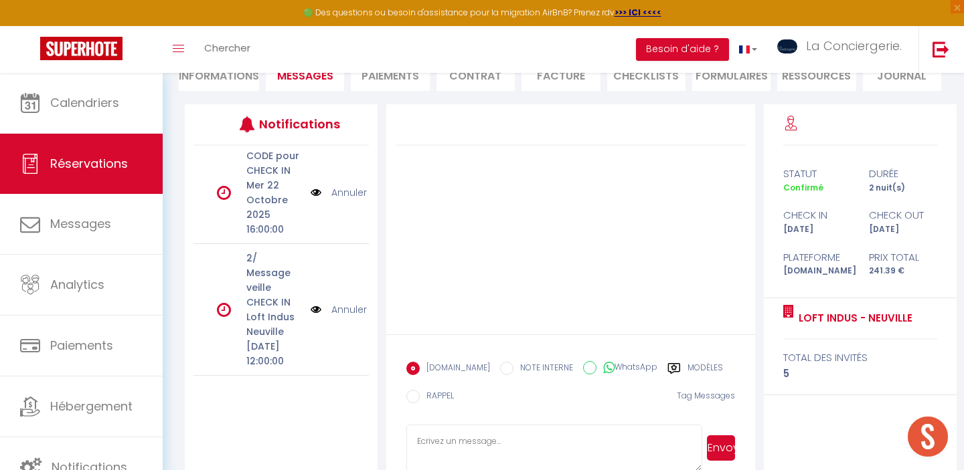
scroll to position [0, 0]
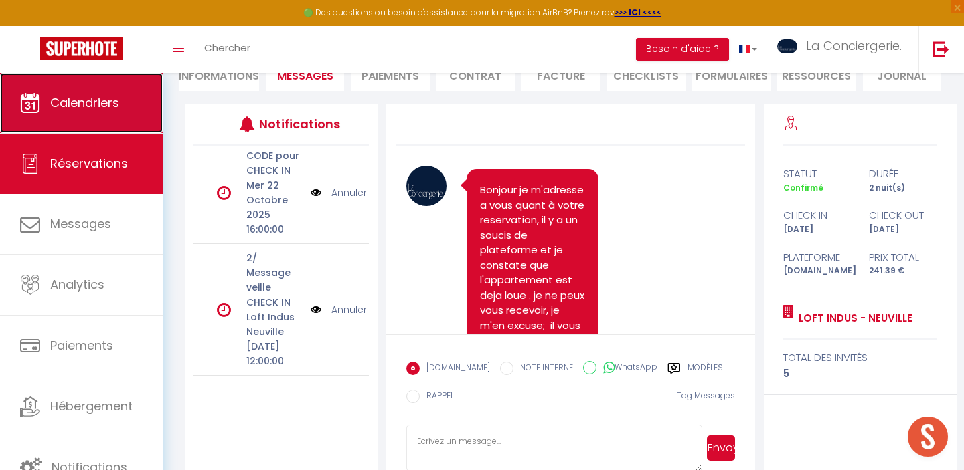
click at [139, 113] on link "Calendriers" at bounding box center [81, 103] width 163 height 60
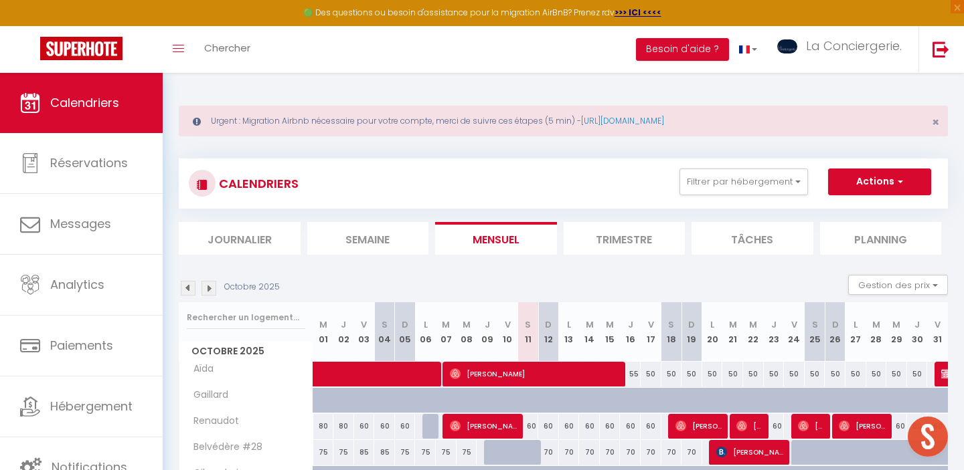
scroll to position [502, 0]
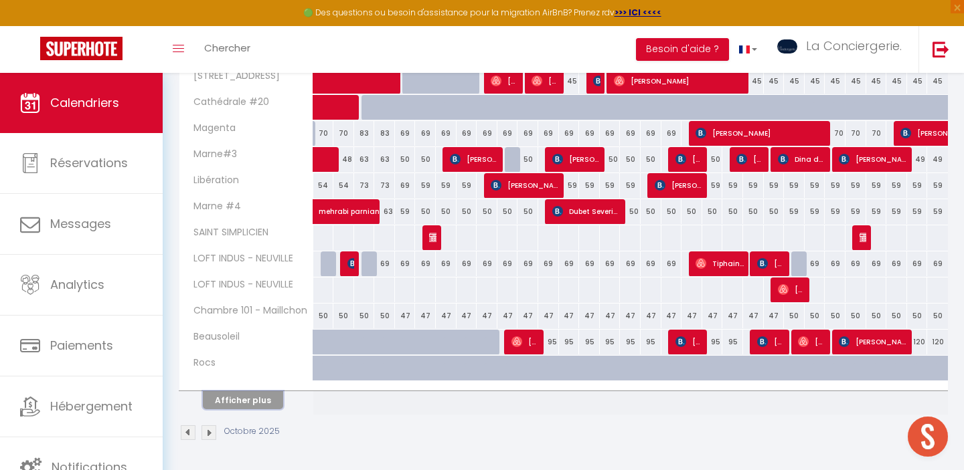
click at [226, 399] on button "Afficher plus" at bounding box center [243, 400] width 80 height 18
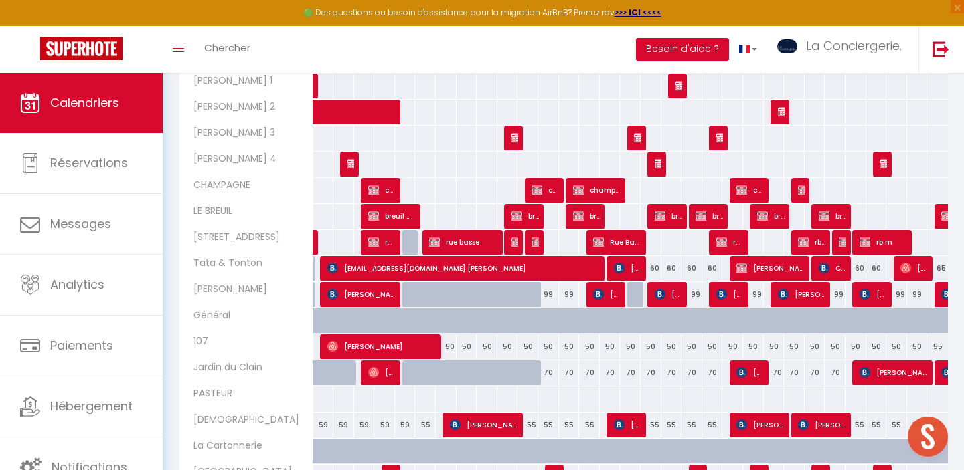
scroll to position [1024, 0]
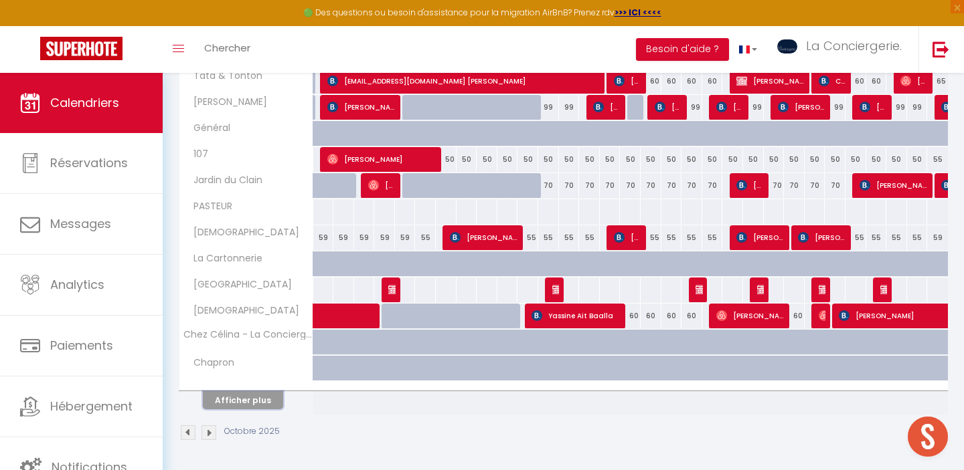
click at [263, 405] on button "Afficher plus" at bounding box center [243, 400] width 80 height 18
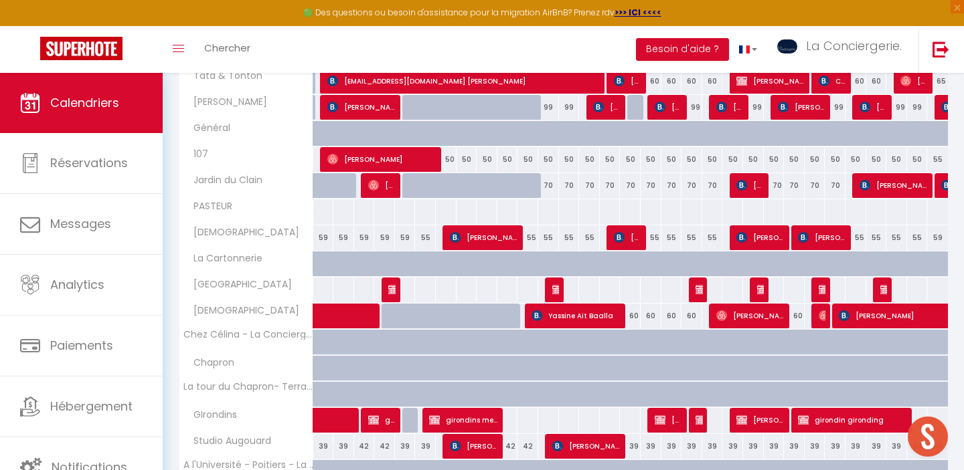
scroll to position [1461, 0]
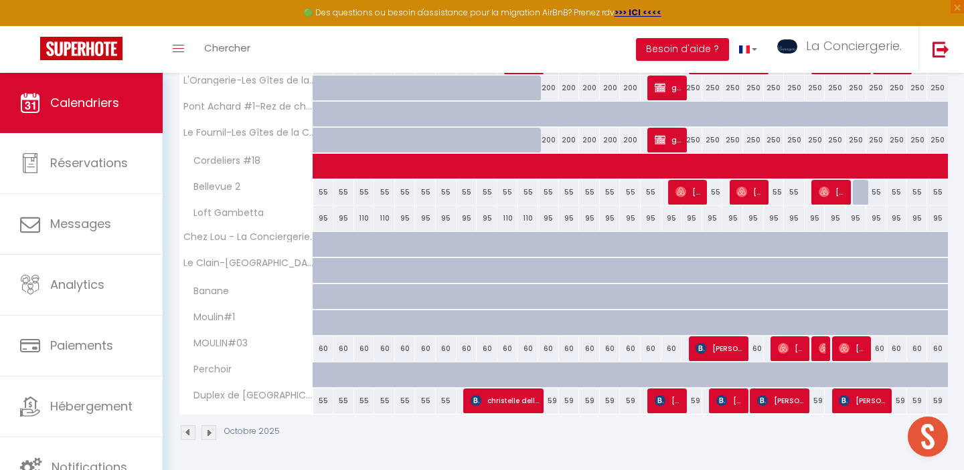
click at [854, 189] on div at bounding box center [863, 192] width 21 height 25
type input "55"
select select "1"
type input "Lun 27 Octobre 2025"
type input "Mar 28 Octobre 2025"
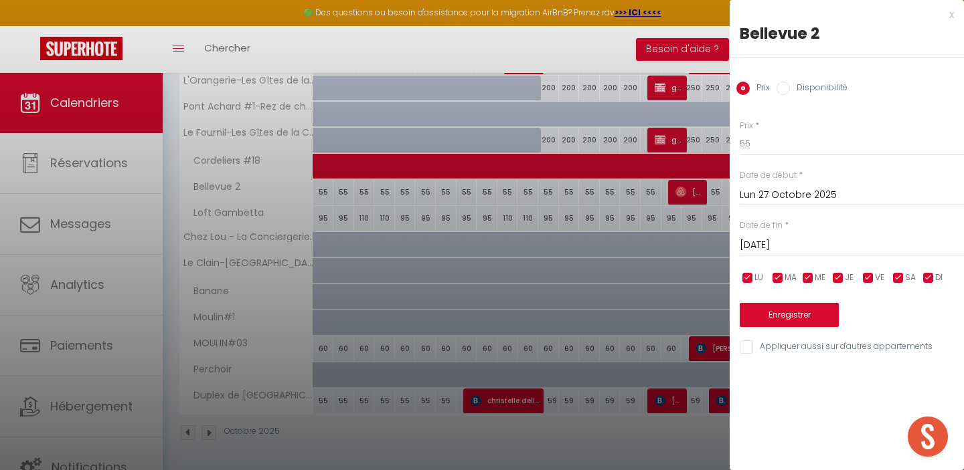
click at [816, 85] on label "Disponibilité" at bounding box center [819, 89] width 58 height 15
click at [790, 85] on input "Disponibilité" at bounding box center [782, 88] width 13 height 13
radio input "true"
radio input "false"
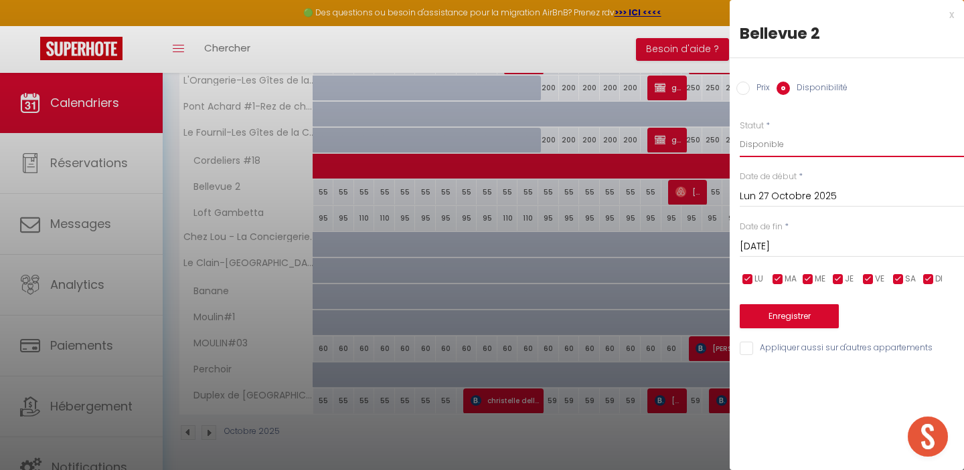
click at [774, 145] on select "Disponible Indisponible" at bounding box center [851, 144] width 224 height 25
click at [792, 321] on button "Enregistrer" at bounding box center [788, 316] width 99 height 24
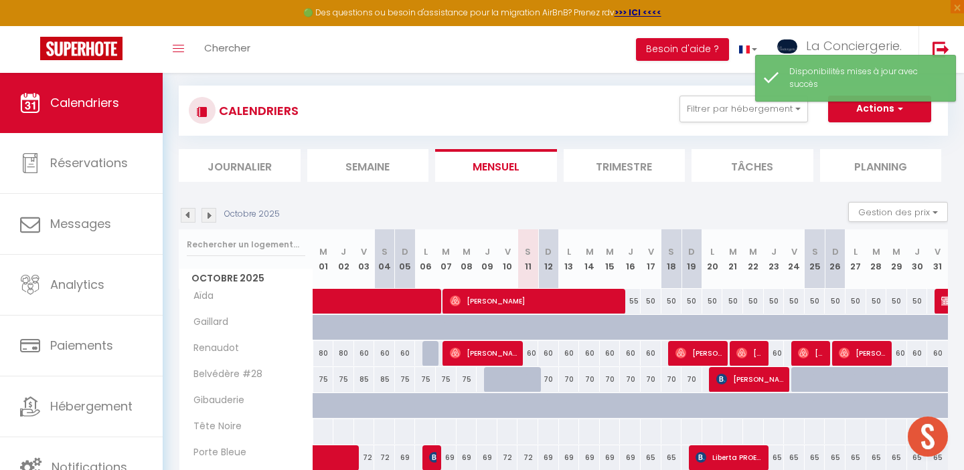
scroll to position [502, 0]
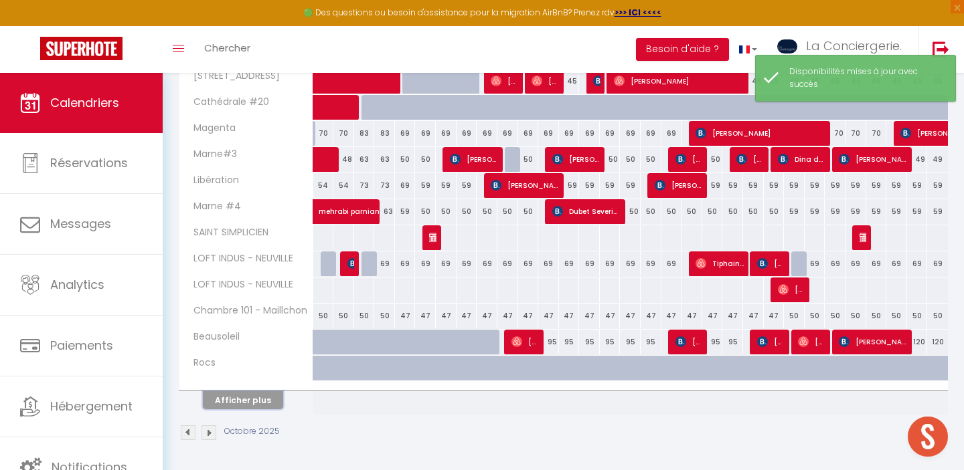
click at [247, 401] on button "Afficher plus" at bounding box center [243, 400] width 80 height 18
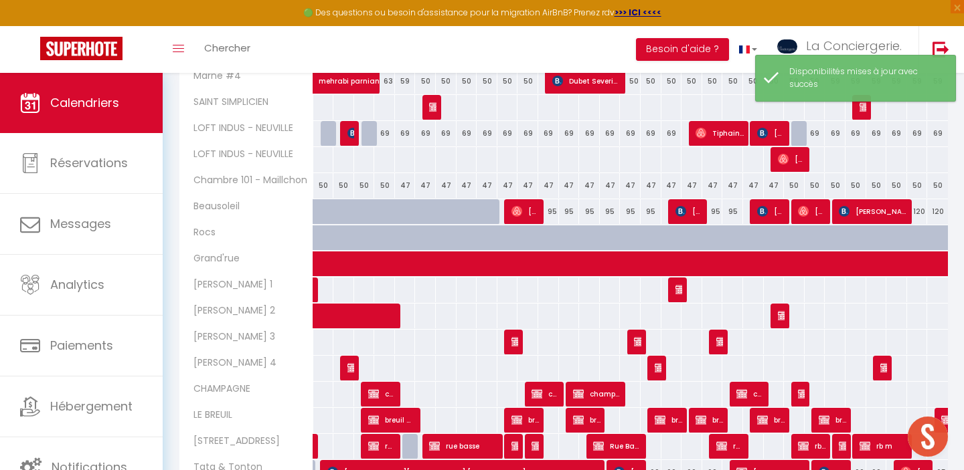
scroll to position [1024, 0]
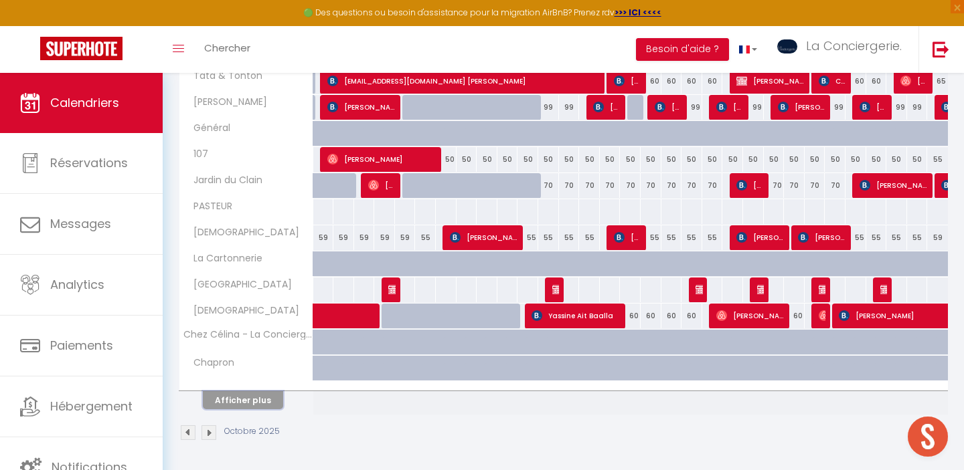
click at [217, 401] on button "Afficher plus" at bounding box center [243, 400] width 80 height 18
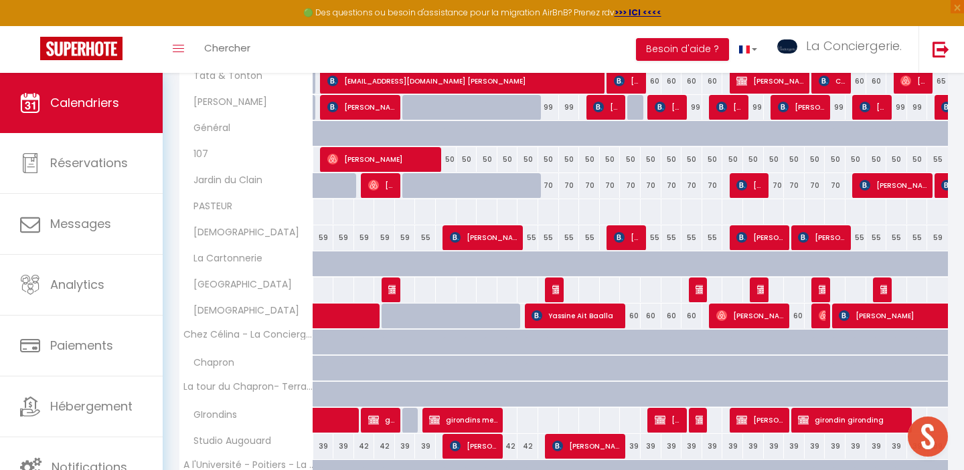
scroll to position [1461, 0]
